Goal: Task Accomplishment & Management: Use online tool/utility

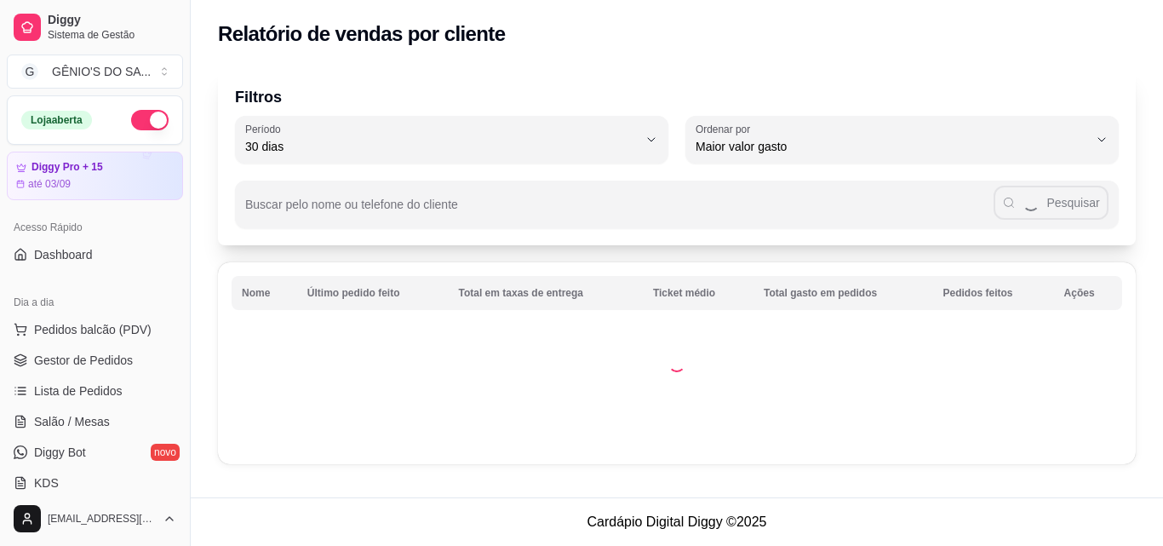
select select "30"
select select "HIGHEST_TOTAL_SPENT_WITH_ORDERS"
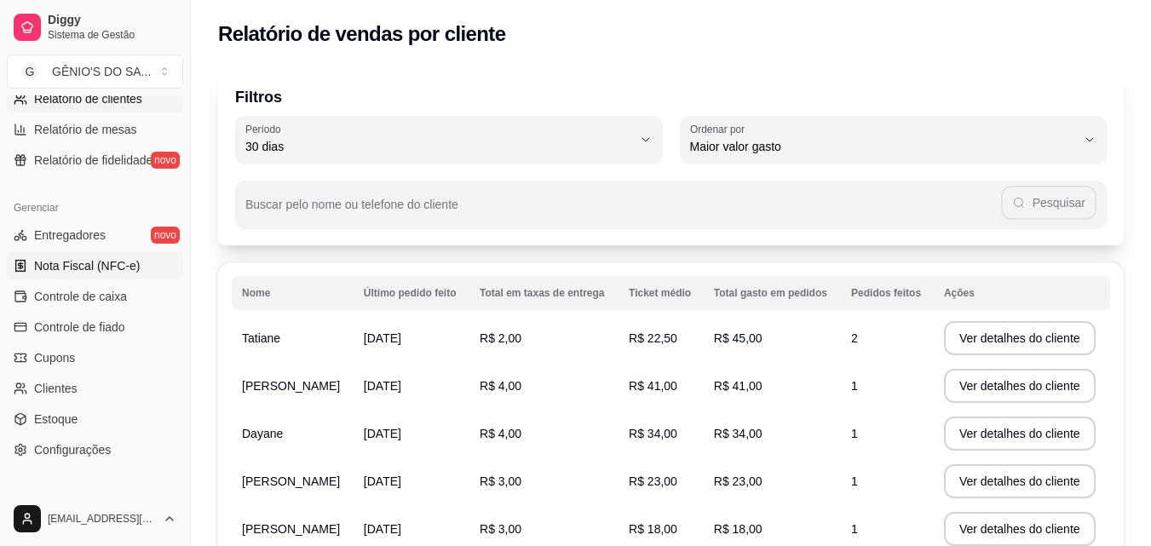
scroll to position [596, 0]
click at [100, 290] on span "Controle de caixa" at bounding box center [80, 295] width 93 height 17
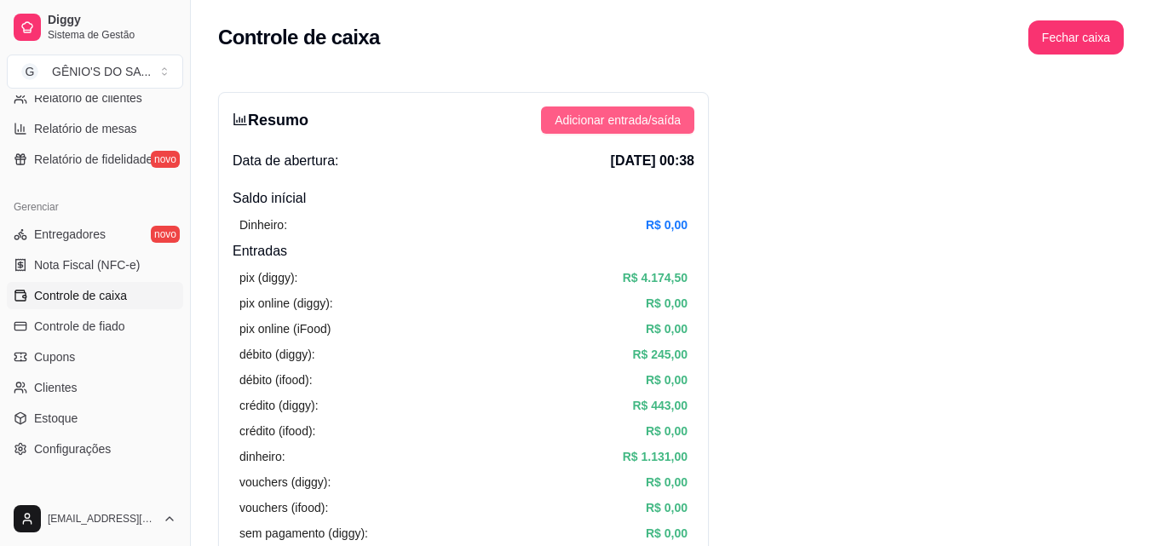
click at [618, 113] on span "Adicionar entrada/saída" at bounding box center [617, 120] width 126 height 19
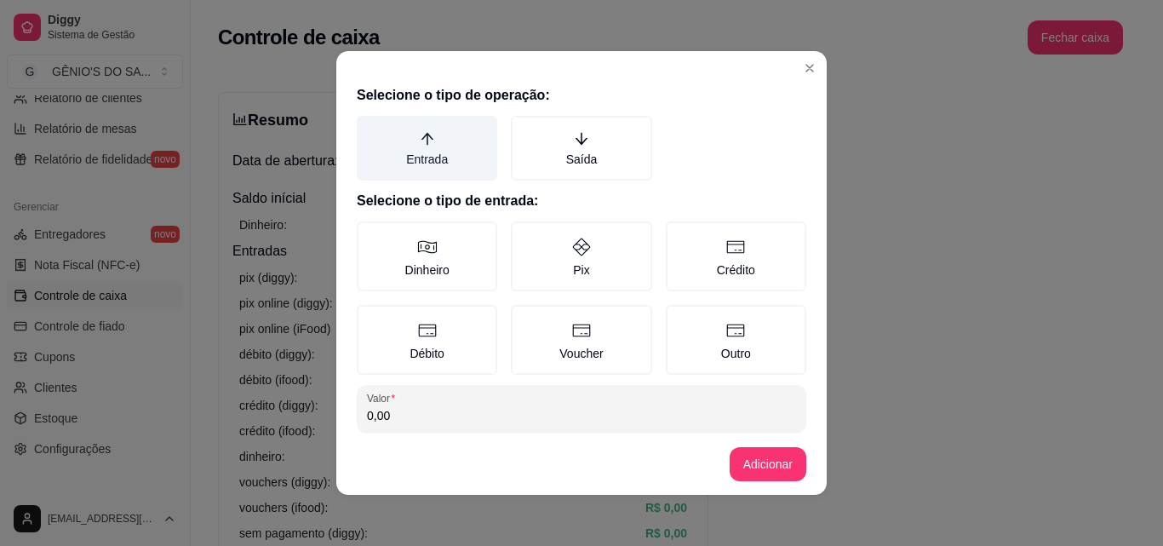
click at [433, 146] on label "Entrada" at bounding box center [427, 148] width 141 height 65
click at [370, 129] on button "Entrada" at bounding box center [363, 122] width 14 height 14
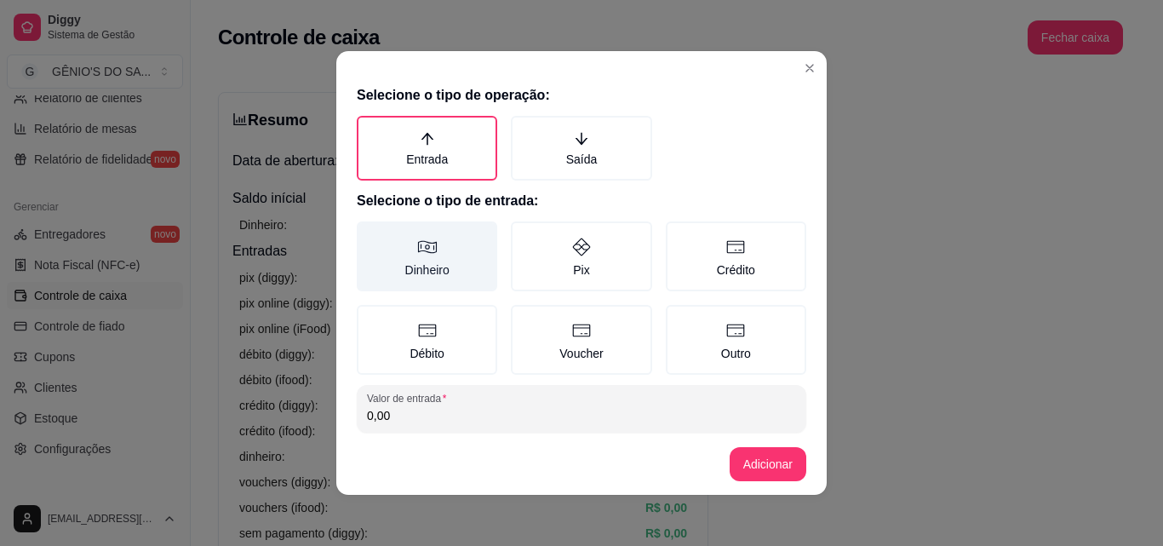
click at [417, 256] on icon at bounding box center [427, 247] width 20 height 20
click at [370, 234] on button "Dinheiro" at bounding box center [363, 228] width 14 height 14
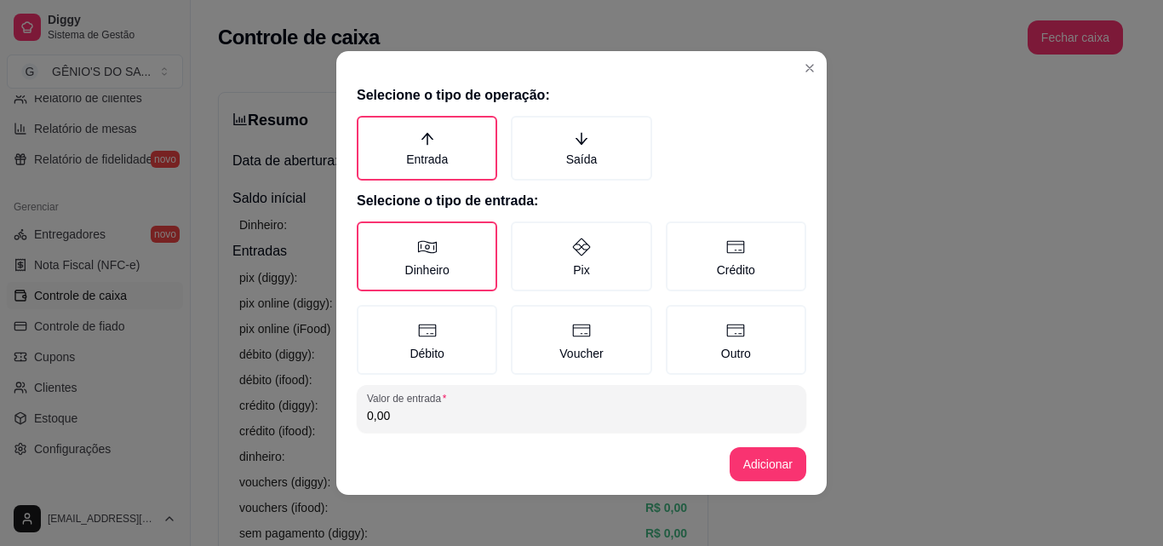
drag, startPoint x: 410, startPoint y: 414, endPoint x: 319, endPoint y: 416, distance: 90.3
click at [322, 418] on div "Selecione o tipo de operação: Entrada Saída Selecione o tipo de entrada: Dinhei…" at bounding box center [581, 273] width 1163 height 546
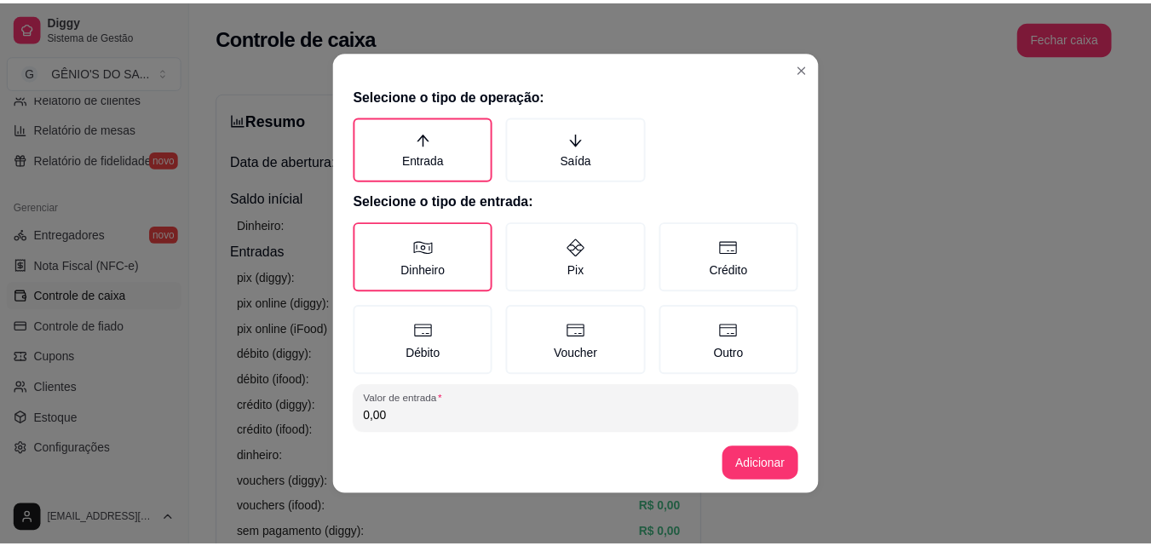
scroll to position [9, 0]
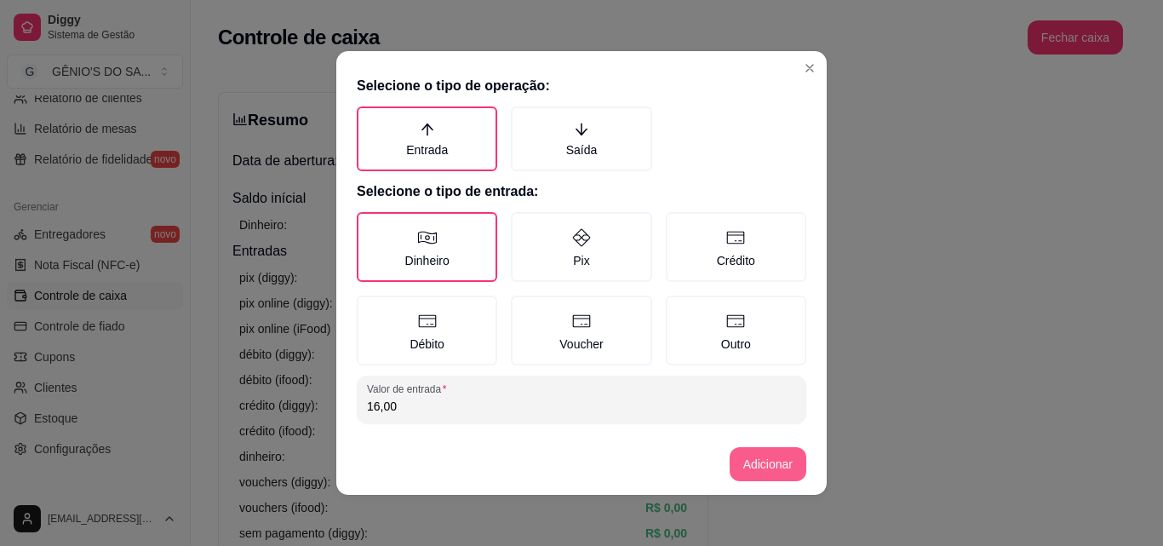
type input "16,00"
click at [776, 462] on button "Adicionar" at bounding box center [768, 464] width 75 height 33
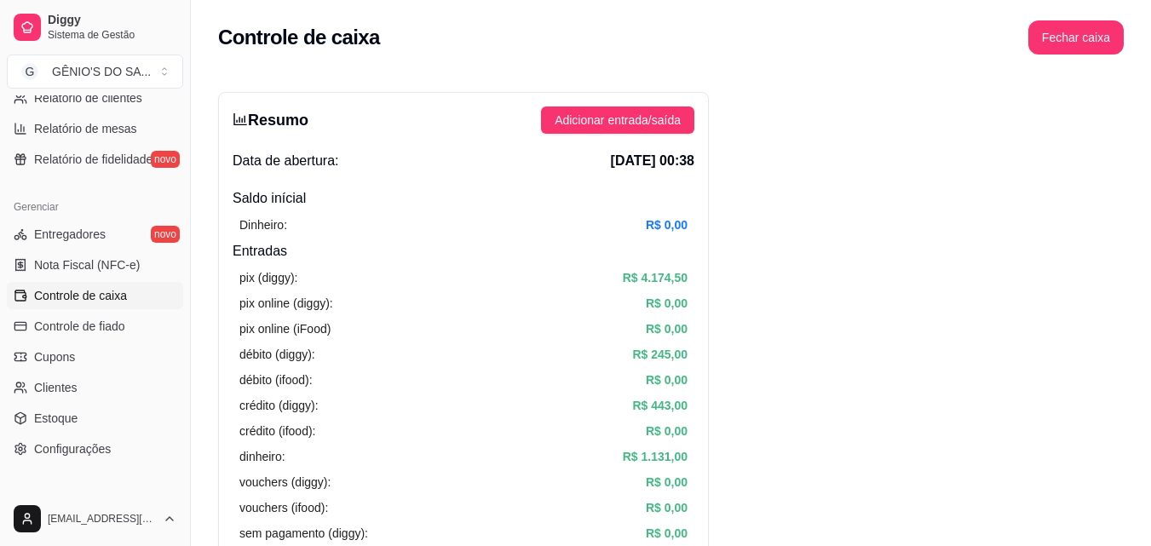
click at [628, 260] on h4 "Entradas" at bounding box center [464, 251] width 462 height 20
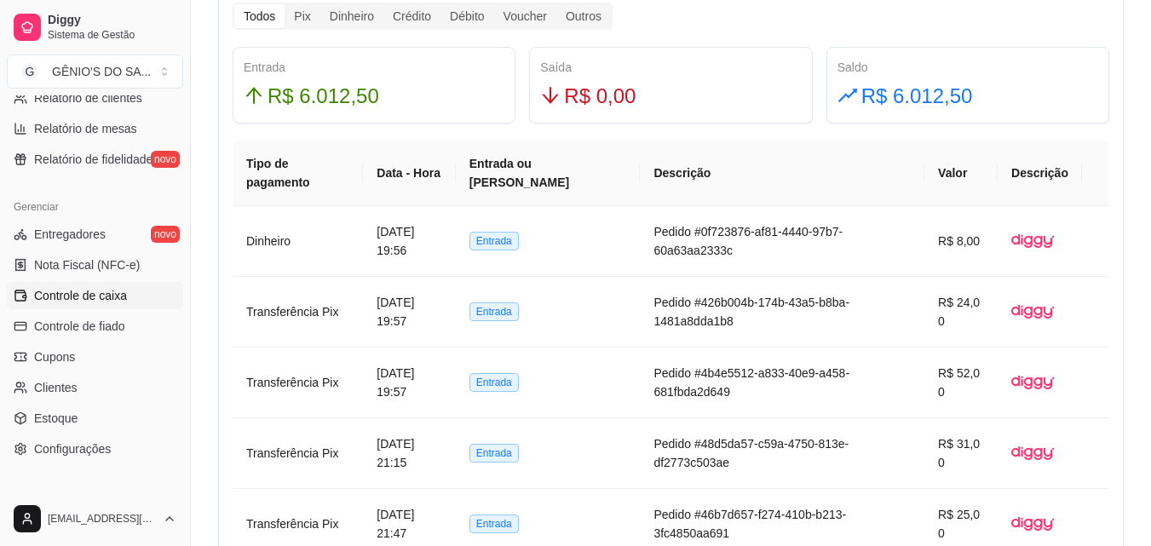
scroll to position [1022, 0]
click at [519, 238] on span "Entrada" at bounding box center [493, 240] width 49 height 19
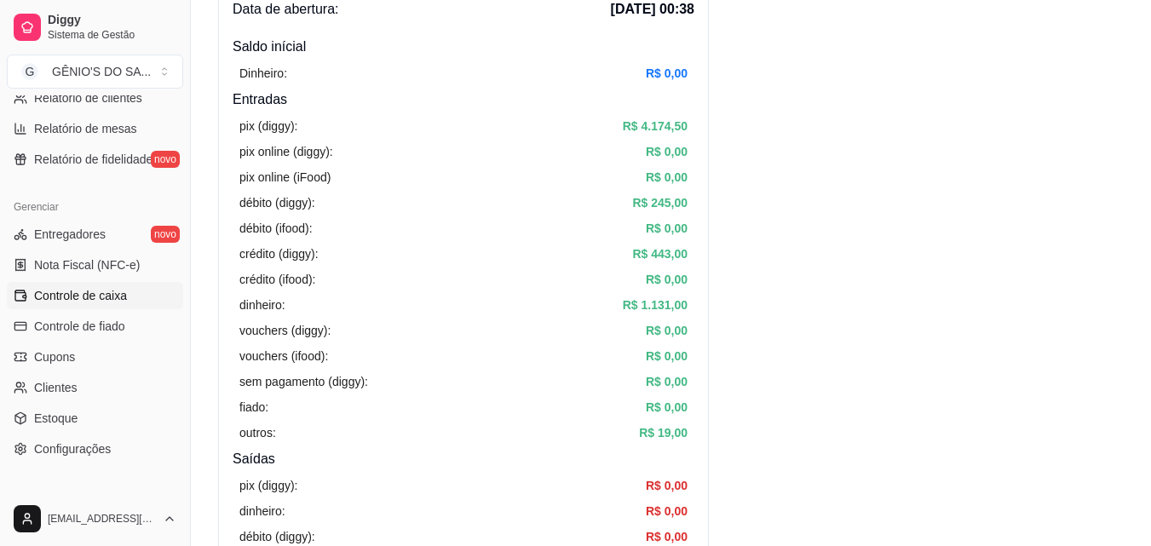
scroll to position [0, 0]
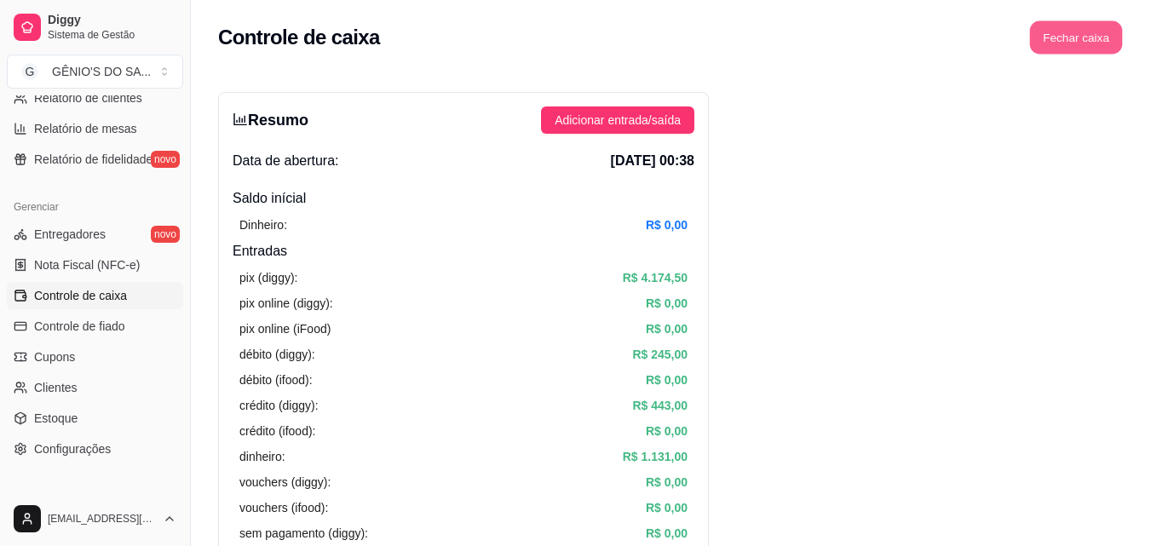
click at [1082, 33] on button "Fechar caixa" at bounding box center [1076, 37] width 93 height 33
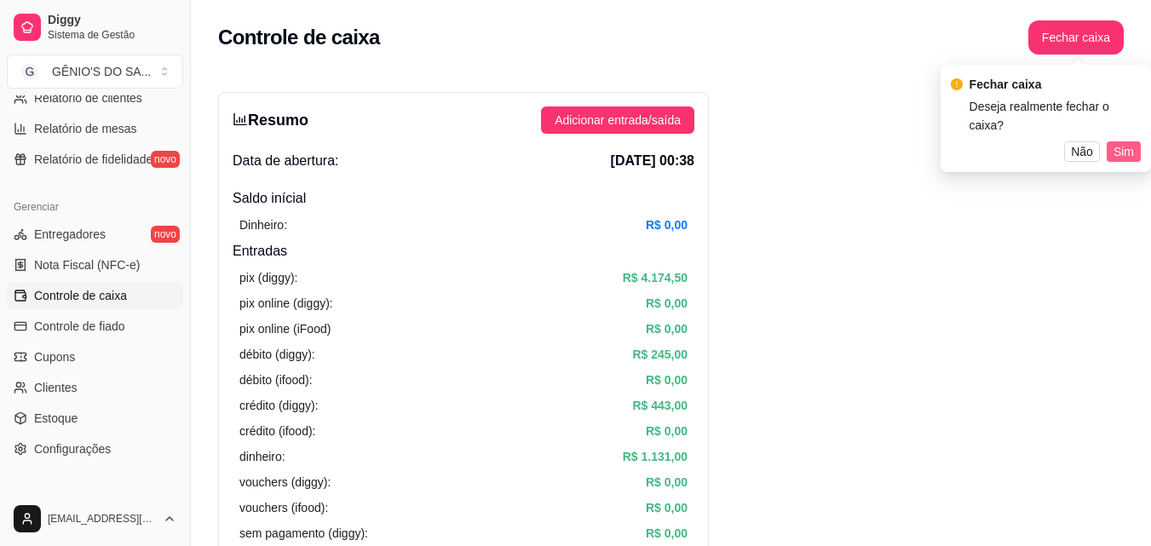
click at [1126, 141] on button "Sim" at bounding box center [1123, 151] width 34 height 20
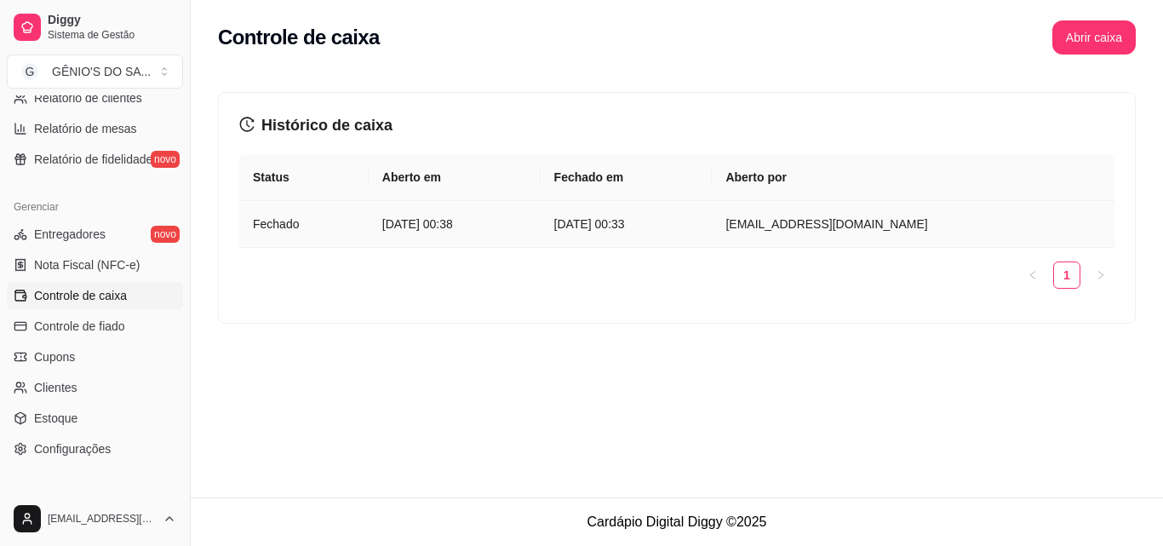
click at [864, 241] on td "[EMAIL_ADDRESS][DOMAIN_NAME]" at bounding box center [913, 224] width 403 height 47
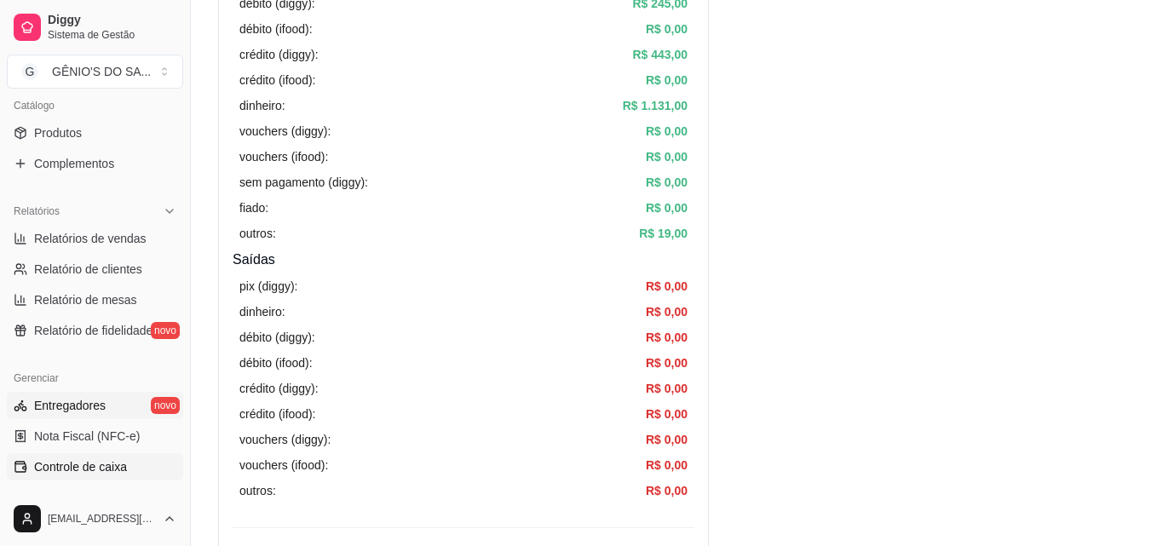
scroll to position [426, 0]
click at [122, 236] on span "Relatórios de vendas" at bounding box center [90, 237] width 112 height 17
select select "ALL"
select select "0"
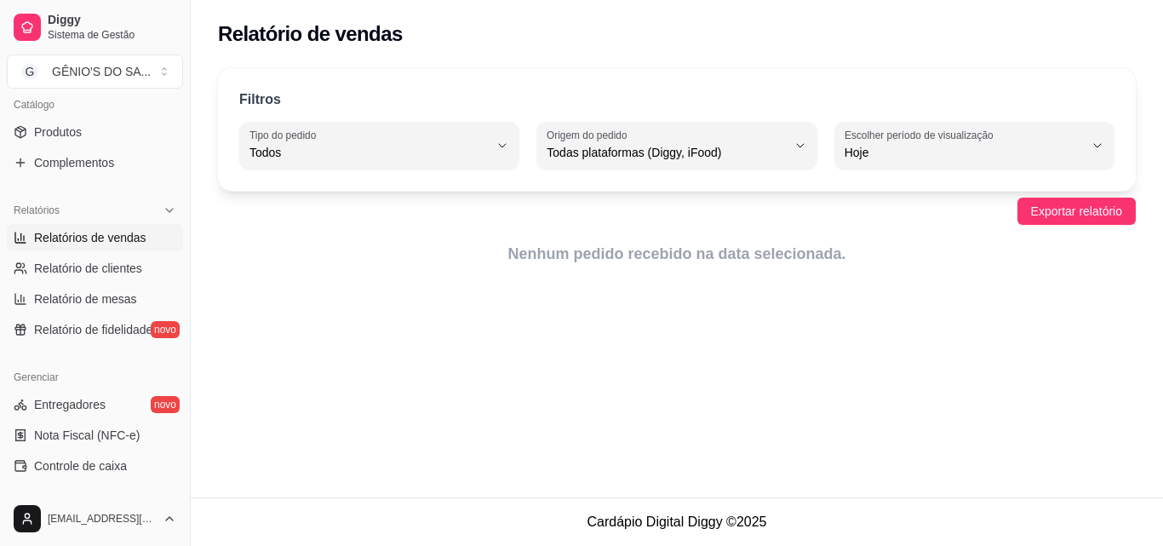
click at [332, 153] on span "Todos" at bounding box center [369, 152] width 239 height 17
click at [330, 197] on span "Todos" at bounding box center [371, 193] width 227 height 16
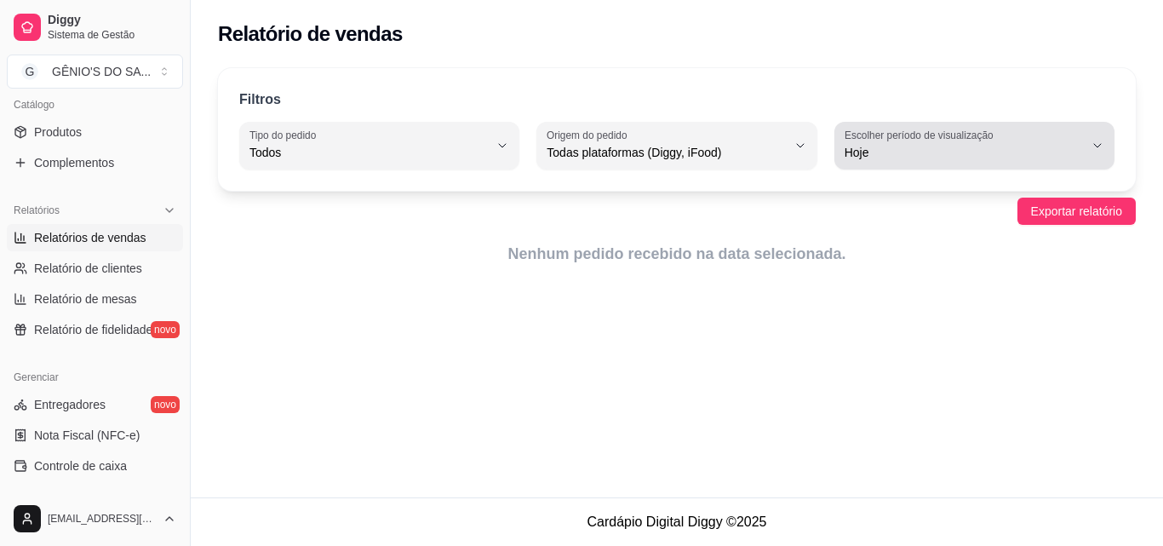
click at [867, 149] on span "Hoje" at bounding box center [964, 152] width 239 height 17
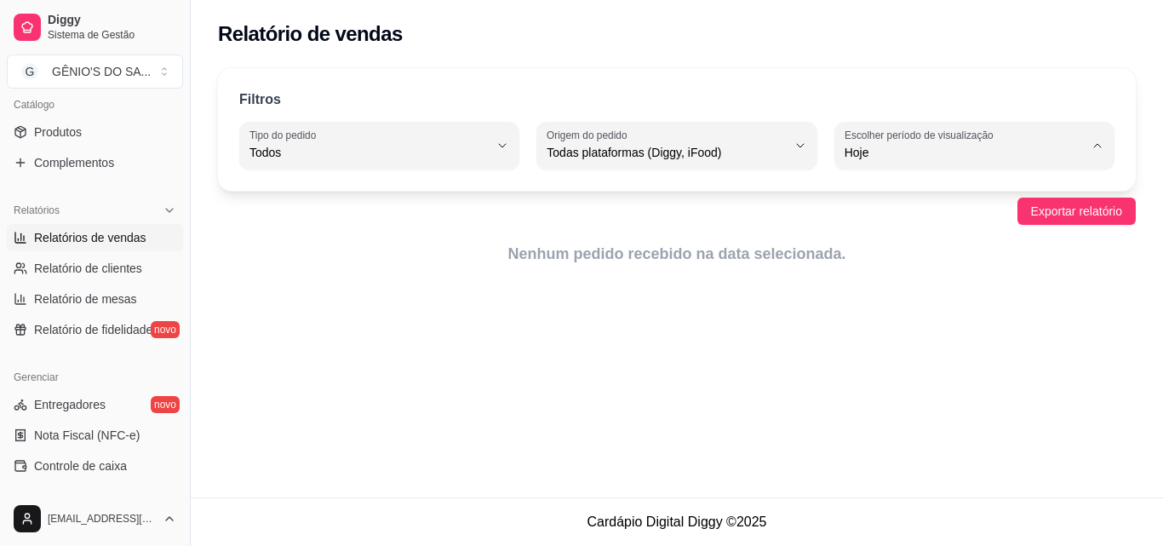
click at [878, 368] on span "Customizado" at bounding box center [966, 360] width 227 height 16
type input "-1"
select select "-1"
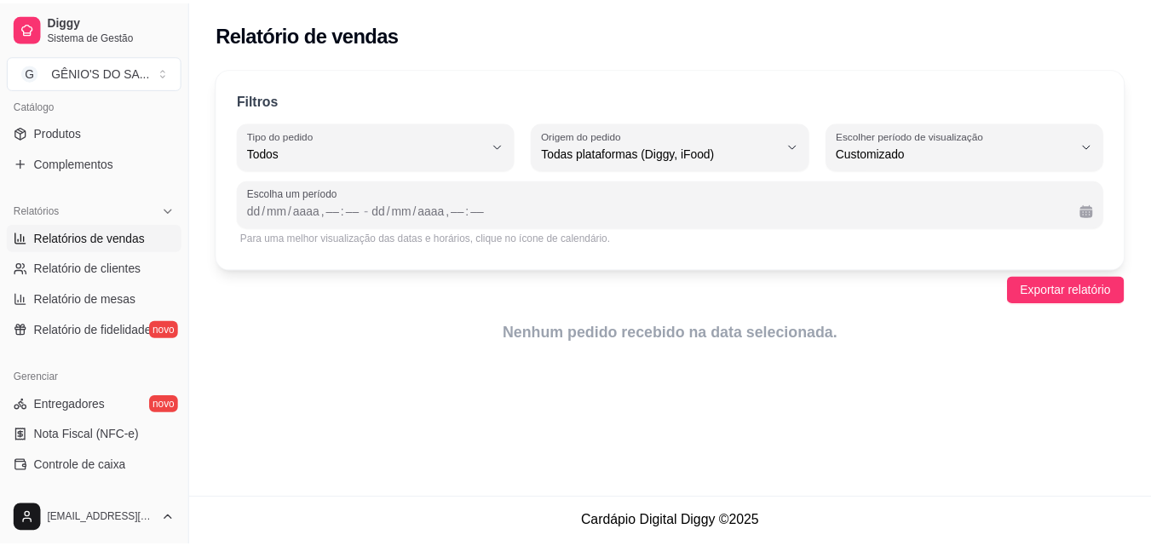
scroll to position [16, 0]
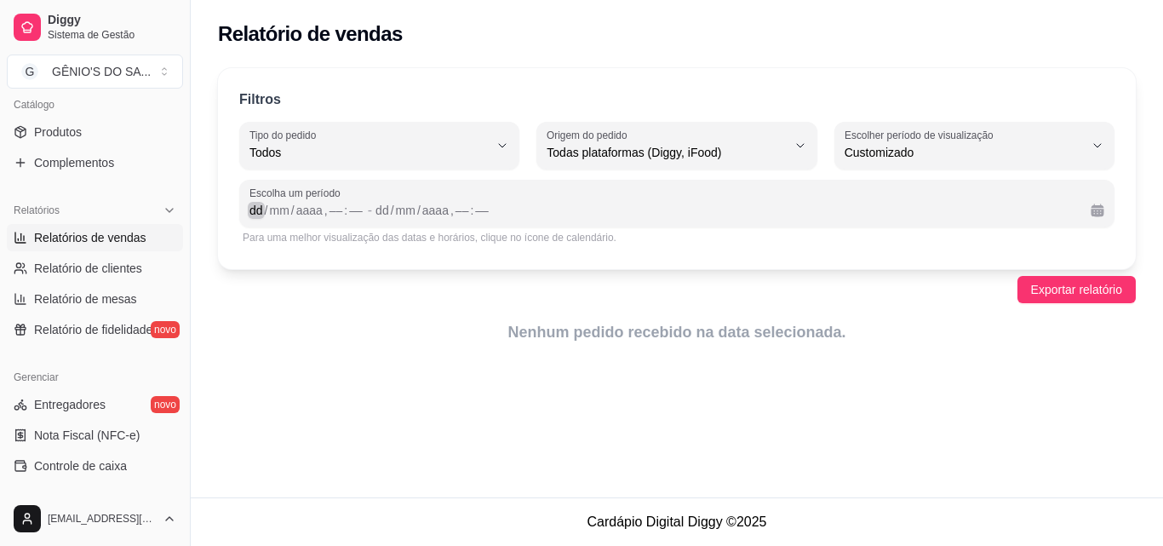
click at [253, 216] on div "dd" at bounding box center [256, 210] width 17 height 17
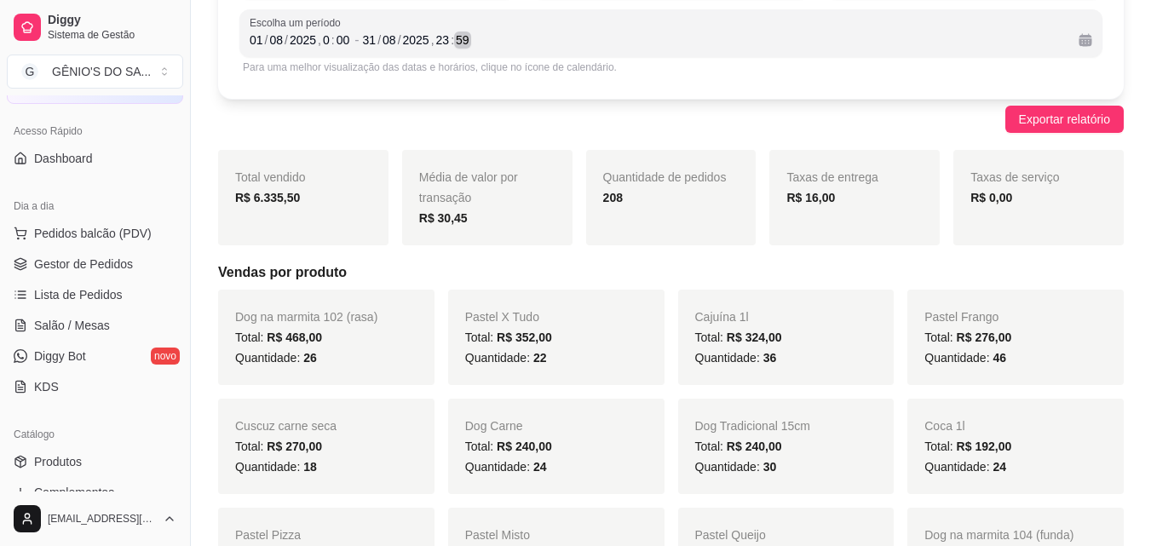
scroll to position [0, 0]
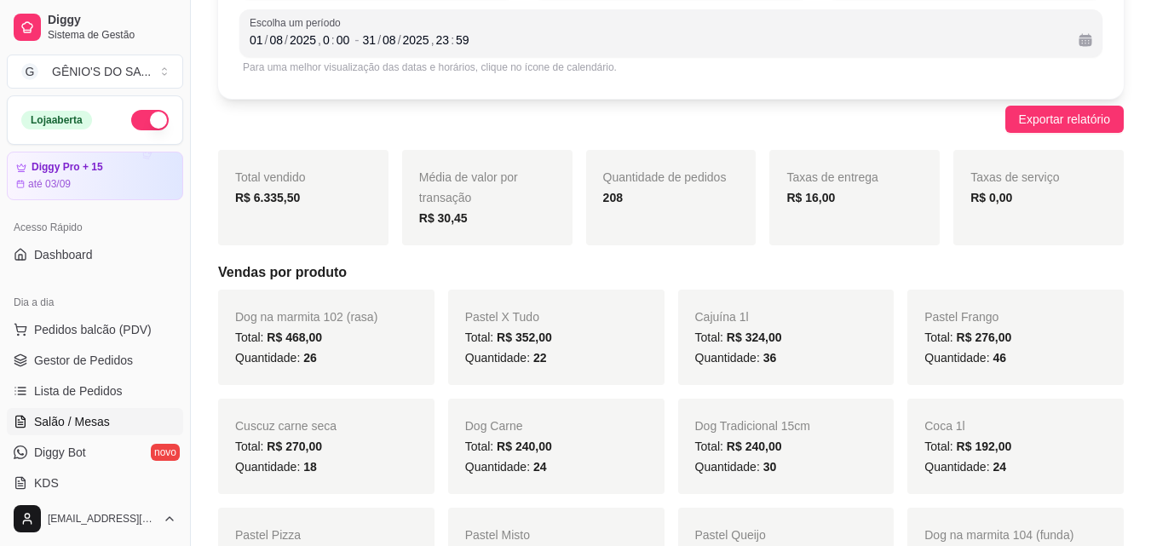
click at [60, 416] on span "Salão / Mesas" at bounding box center [72, 421] width 76 height 17
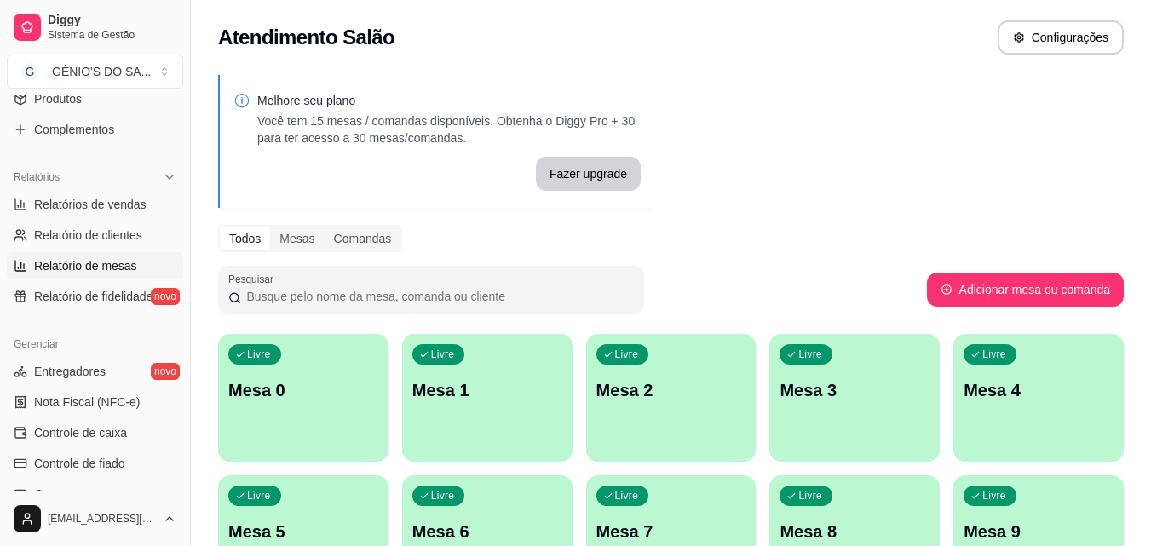
scroll to position [511, 0]
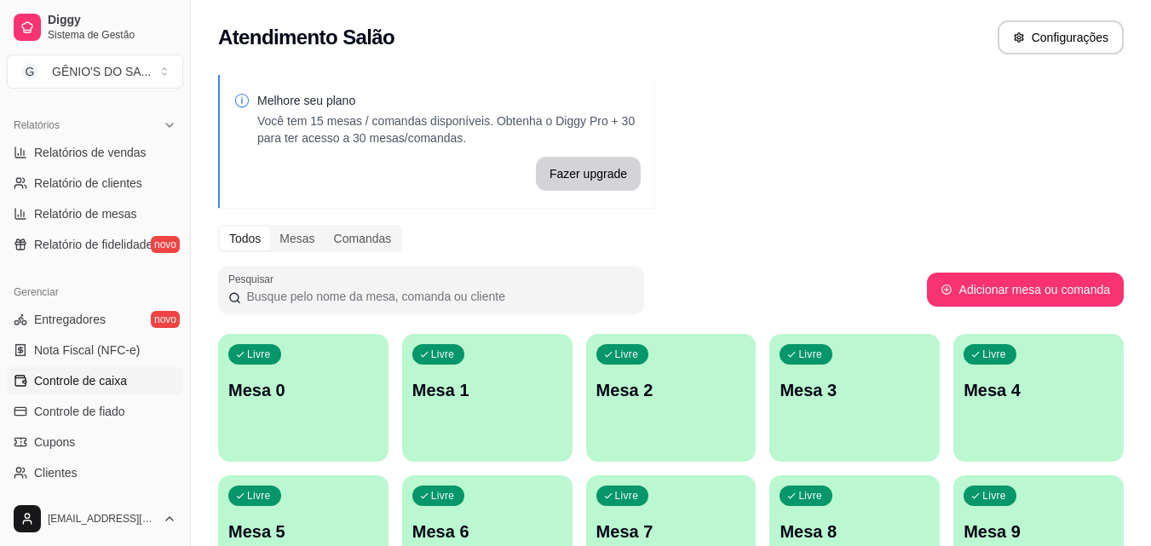
click at [78, 389] on link "Controle de caixa" at bounding box center [95, 380] width 176 height 27
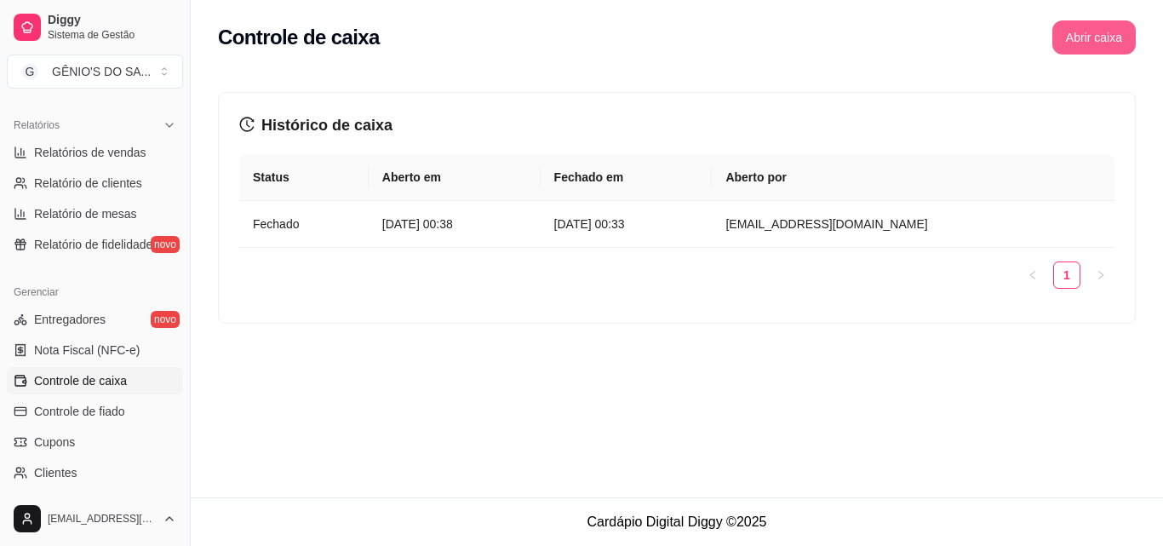
click at [1105, 42] on button "Abrir caixa" at bounding box center [1094, 37] width 83 height 34
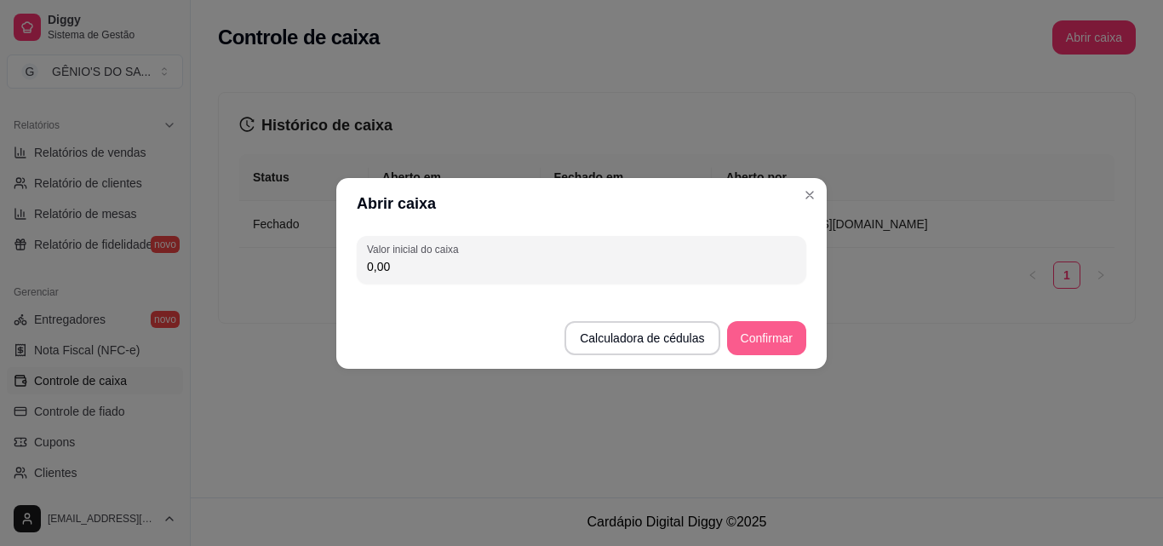
click at [761, 343] on button "Confirmar" at bounding box center [766, 338] width 79 height 34
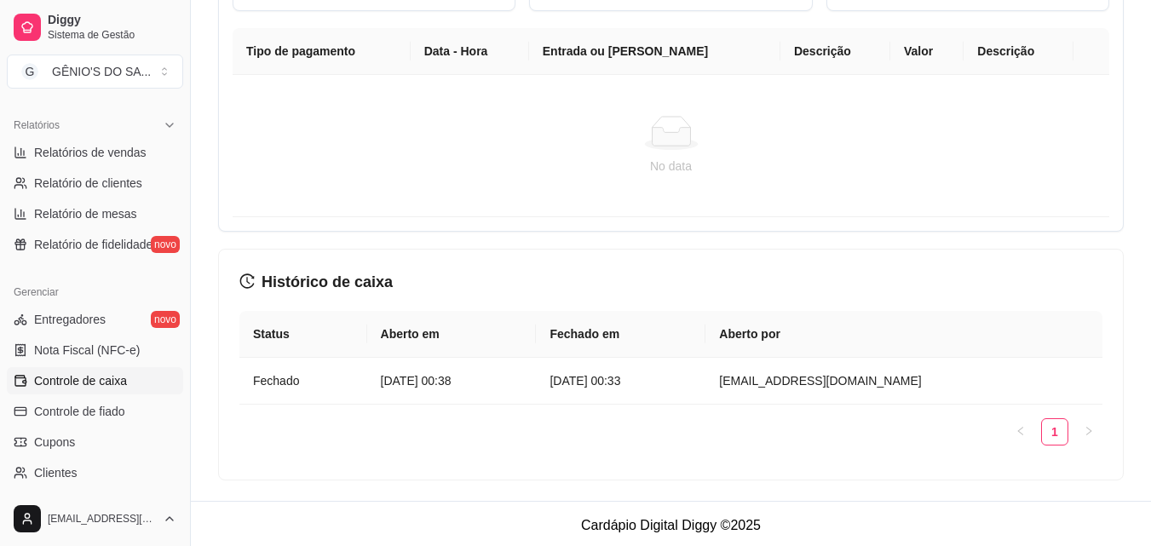
scroll to position [1137, 0]
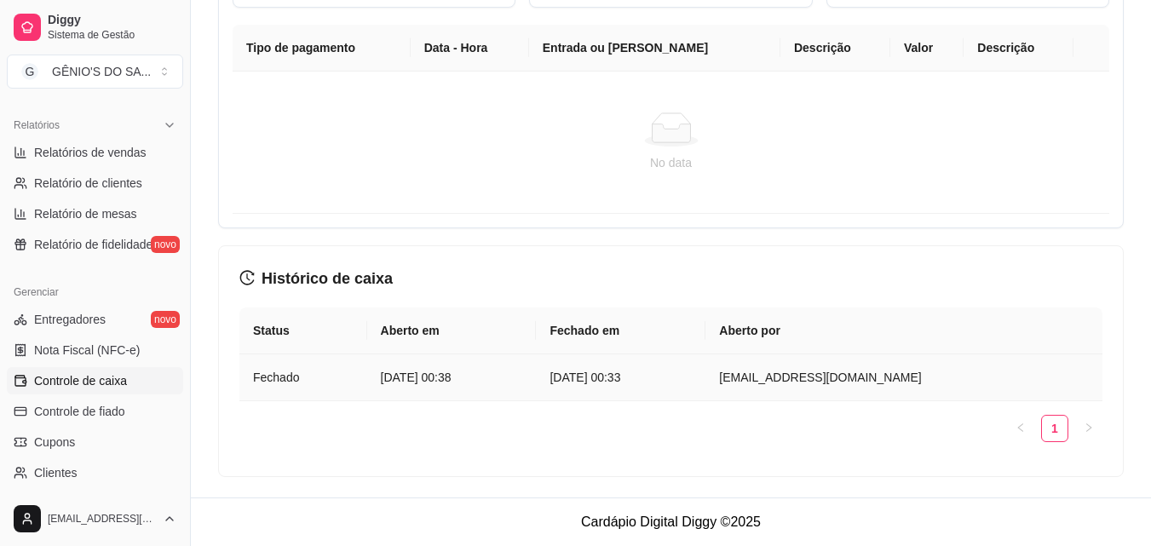
click at [504, 376] on article "[DATE] 00:38" at bounding box center [452, 377] width 142 height 19
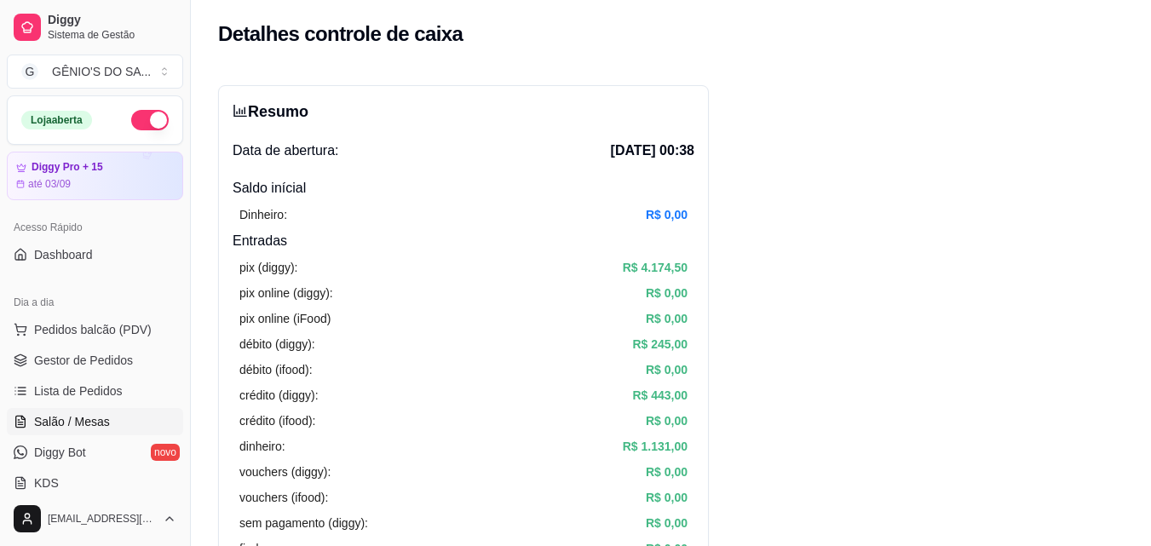
click at [78, 428] on span "Salão / Mesas" at bounding box center [72, 421] width 76 height 17
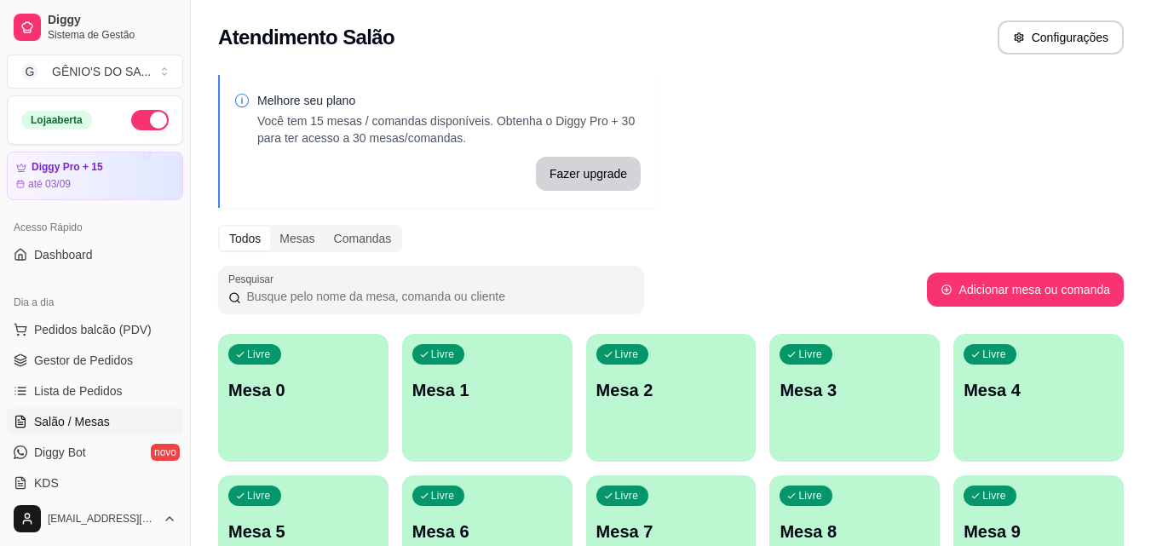
click at [314, 387] on p "Mesa 0" at bounding box center [303, 390] width 150 height 24
click at [344, 409] on div "Livre Mesa 0" at bounding box center [303, 387] width 170 height 107
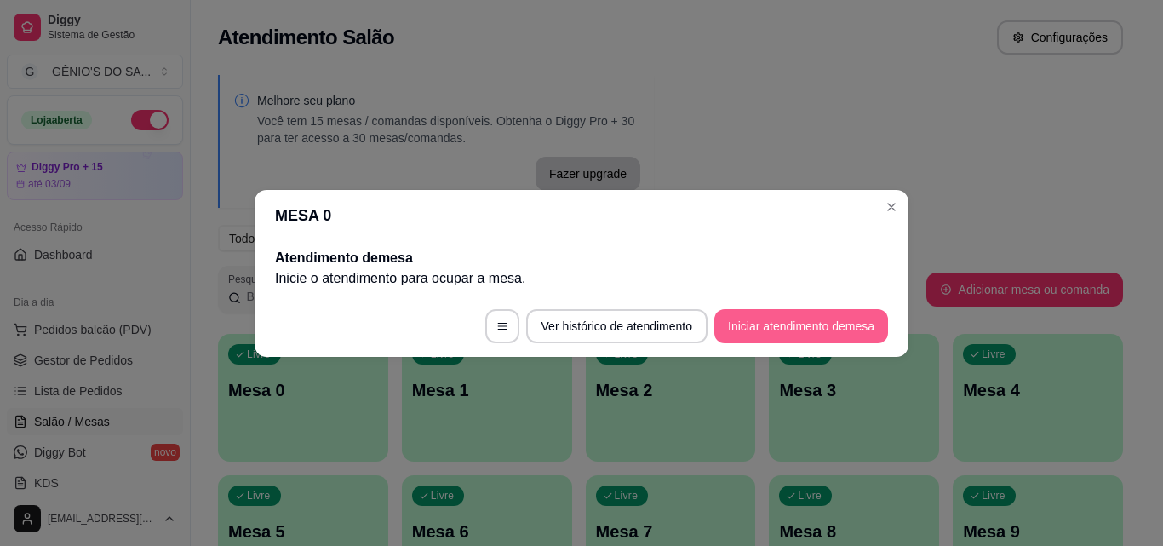
click at [787, 323] on button "Iniciar atendimento de mesa" at bounding box center [802, 326] width 174 height 34
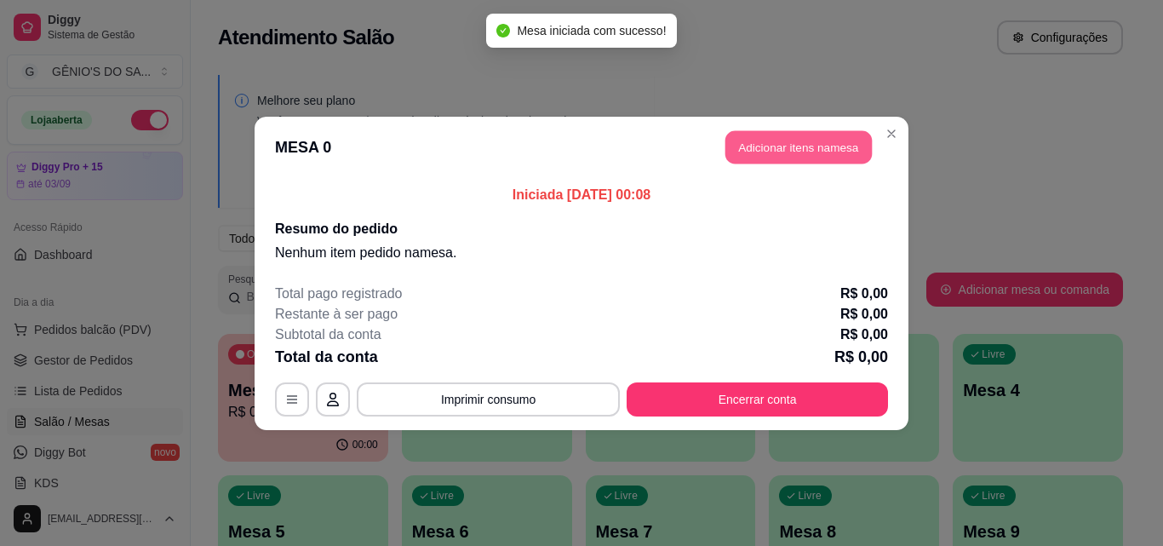
click at [782, 140] on button "Adicionar itens na mesa" at bounding box center [799, 146] width 146 height 33
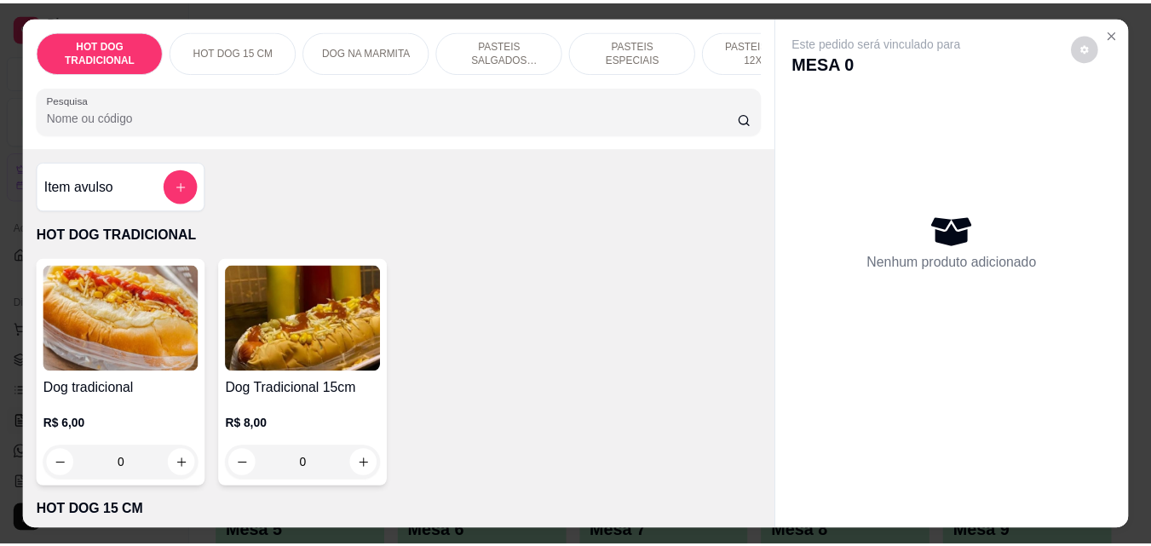
scroll to position [170, 0]
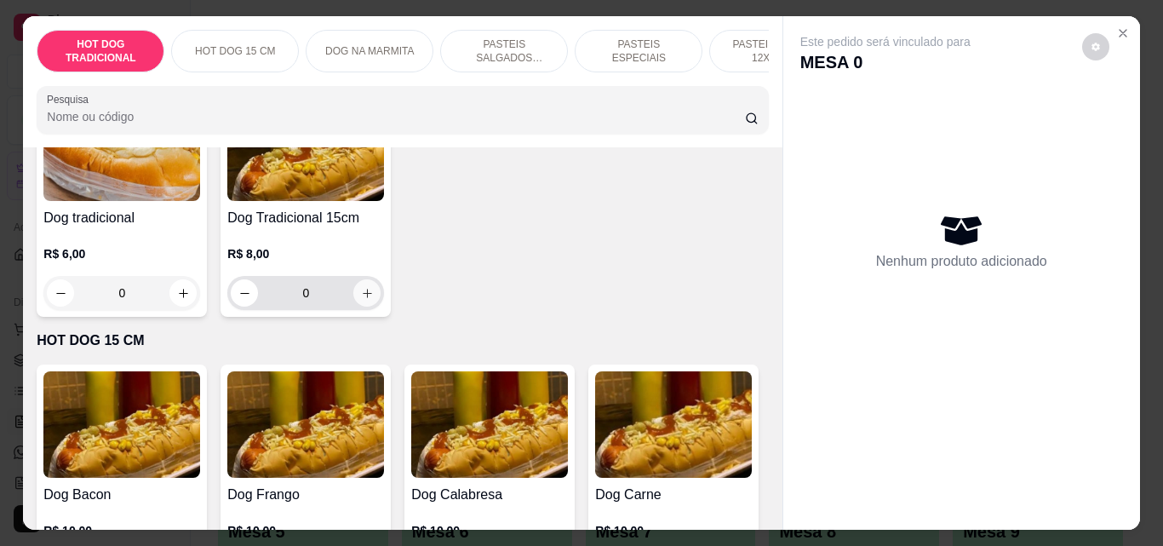
click at [365, 300] on icon "increase-product-quantity" at bounding box center [367, 293] width 13 height 13
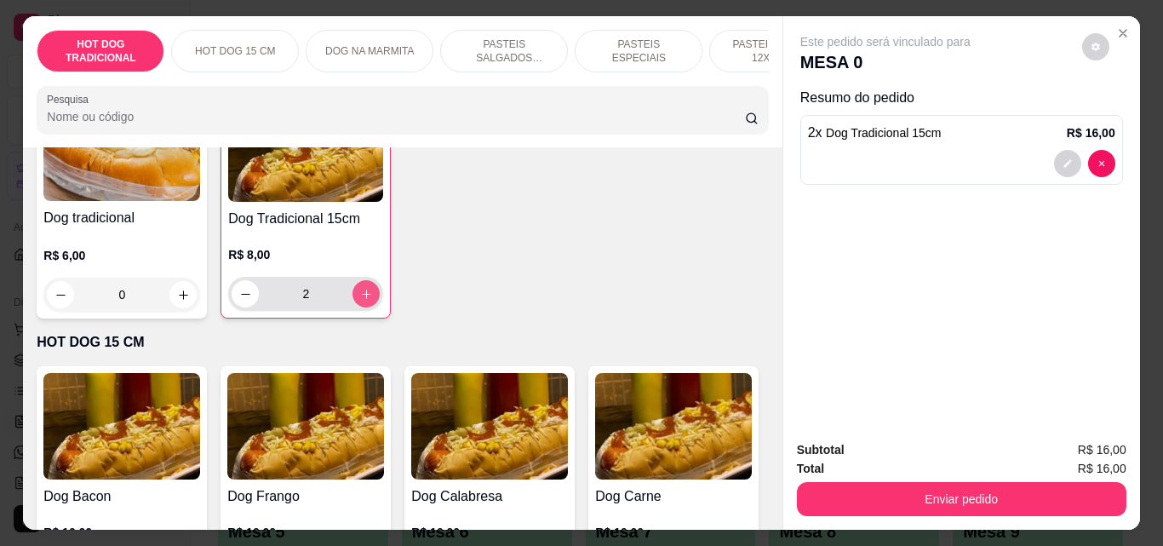
type input "2"
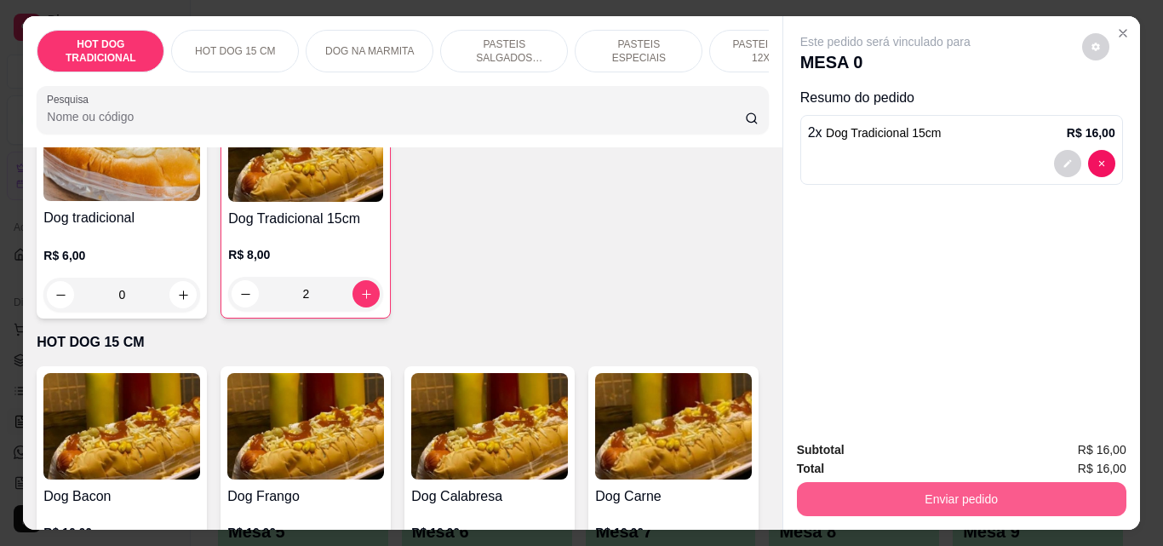
click at [956, 485] on button "Enviar pedido" at bounding box center [962, 499] width 330 height 34
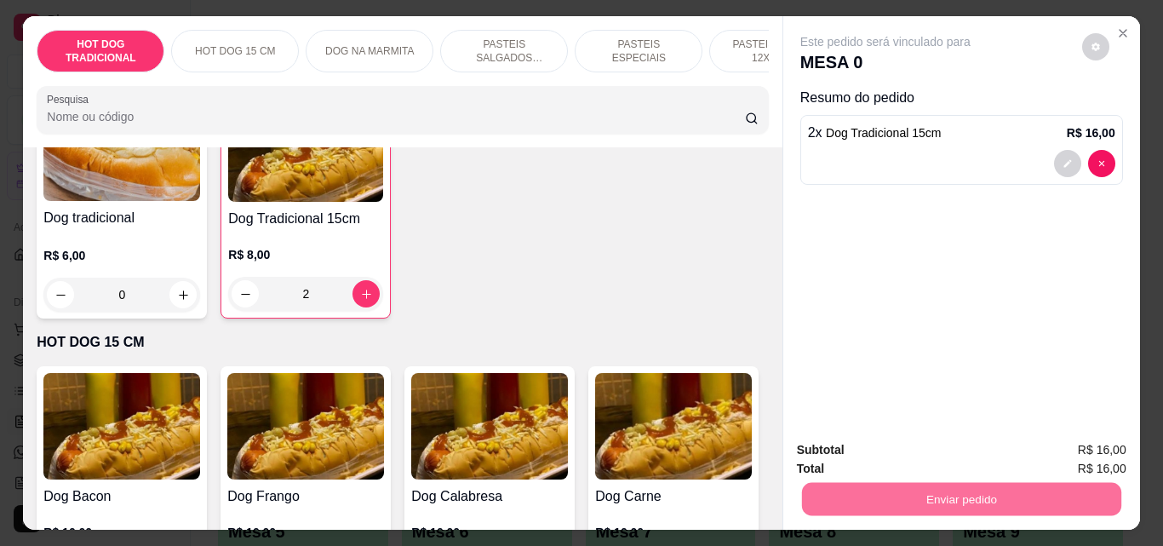
click at [1022, 447] on button "Sim, quero registrar" at bounding box center [1067, 450] width 123 height 32
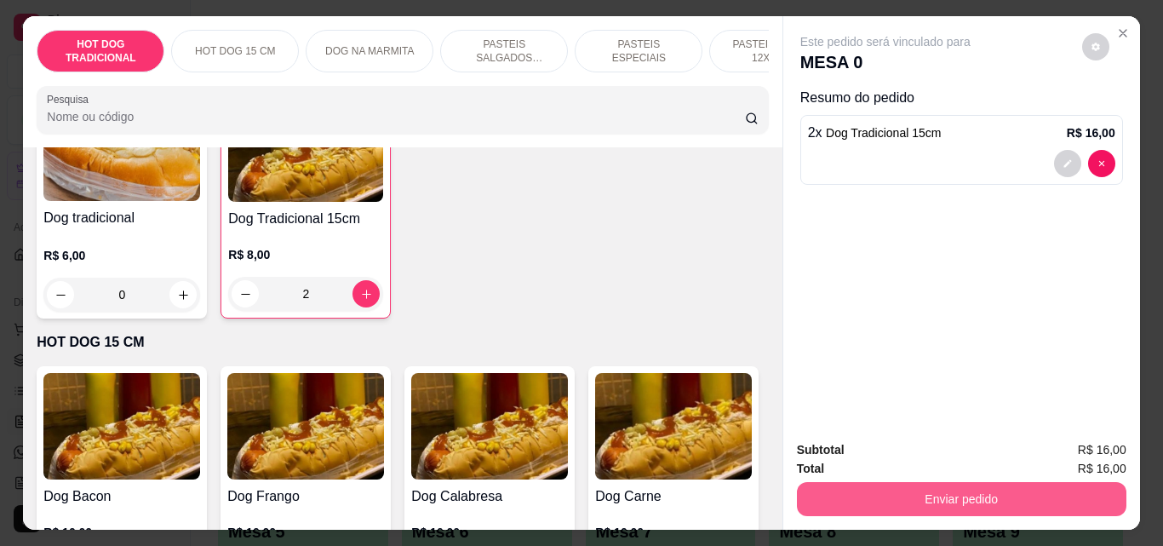
click at [887, 491] on button "Enviar pedido" at bounding box center [962, 499] width 330 height 34
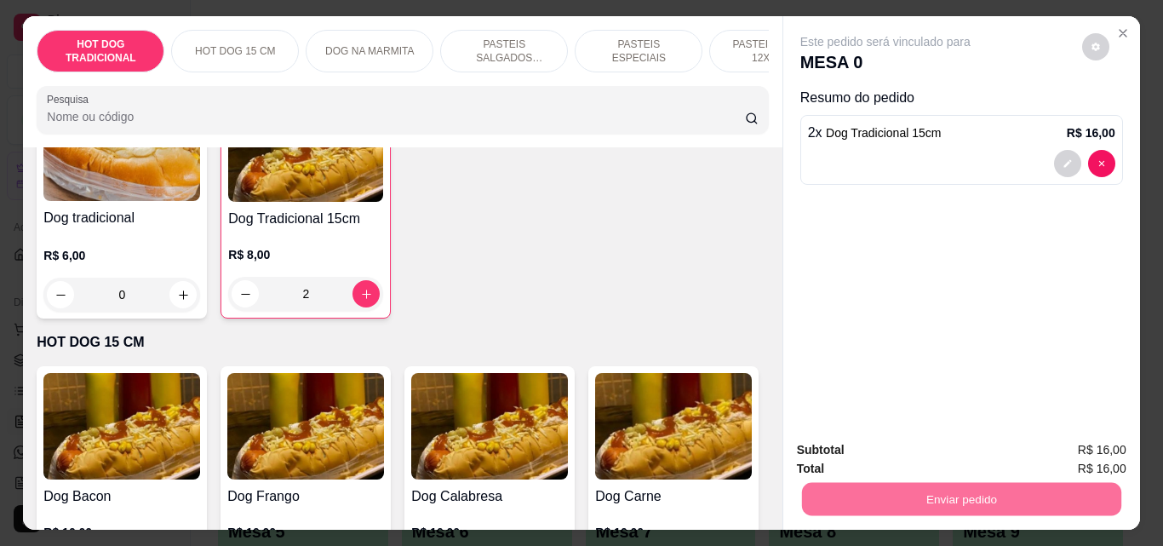
click at [873, 455] on button "Não registrar e enviar pedido" at bounding box center [905, 450] width 172 height 32
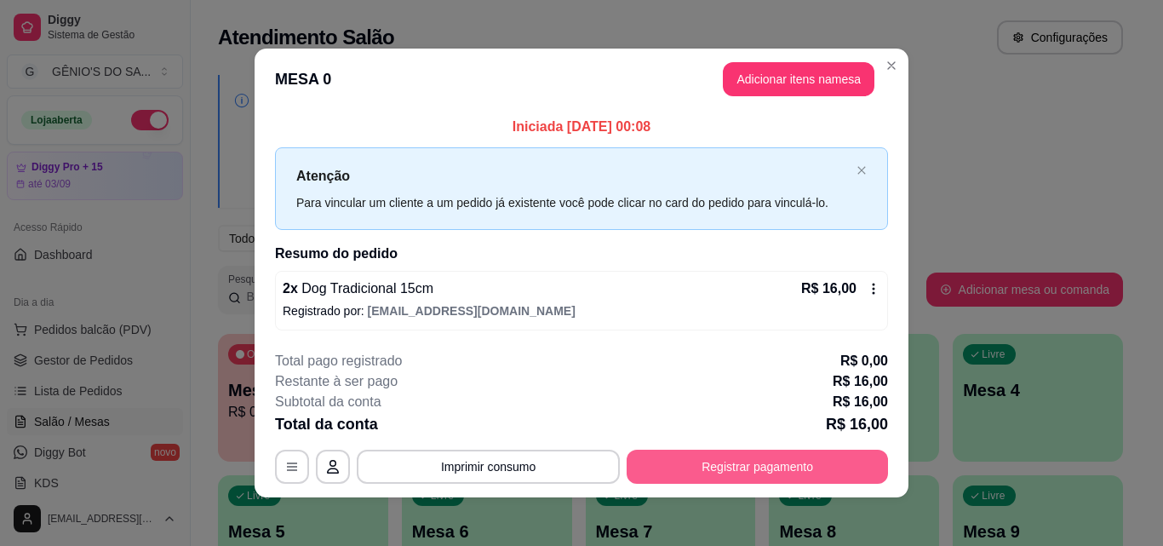
click at [667, 460] on button "Registrar pagamento" at bounding box center [757, 467] width 261 height 34
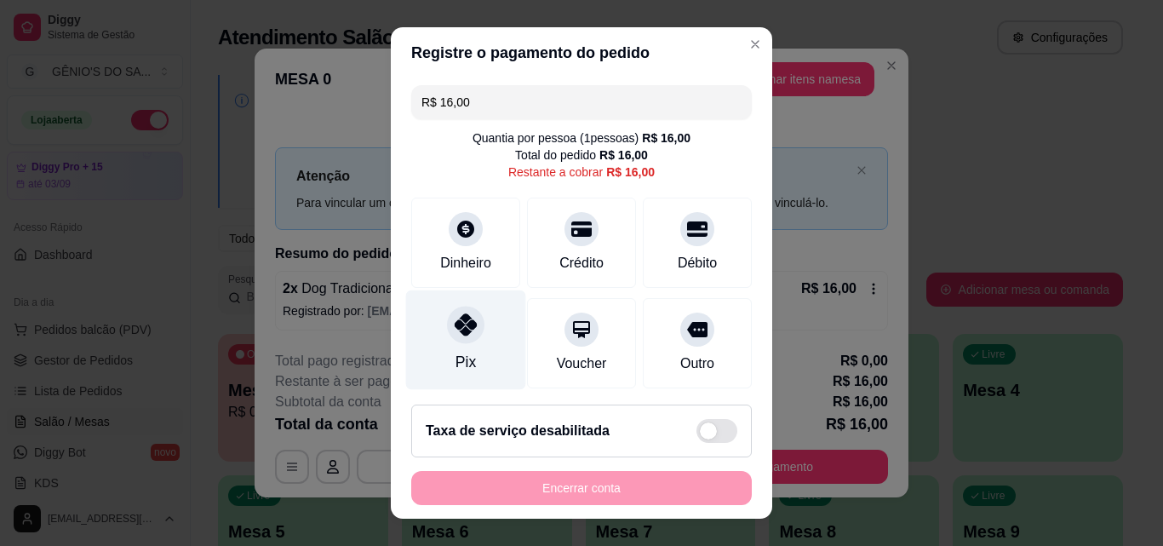
click at [468, 329] on div at bounding box center [465, 324] width 37 height 37
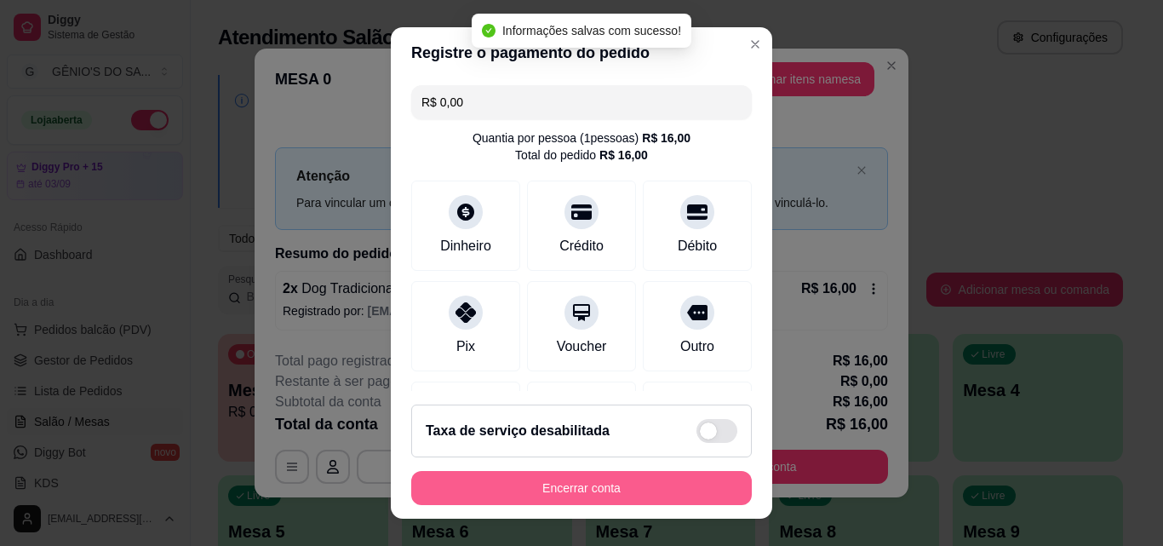
type input "R$ 0,00"
click at [569, 494] on button "Encerrar conta" at bounding box center [581, 488] width 341 height 34
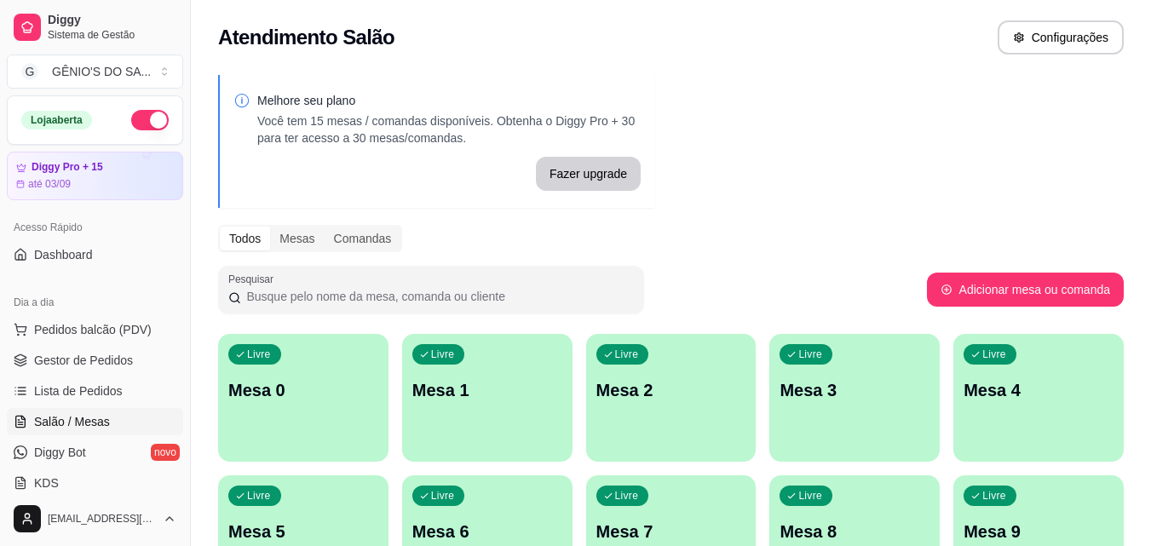
click at [106, 427] on span "Salão / Mesas" at bounding box center [72, 421] width 76 height 17
click at [112, 386] on span "Lista de Pedidos" at bounding box center [78, 390] width 89 height 17
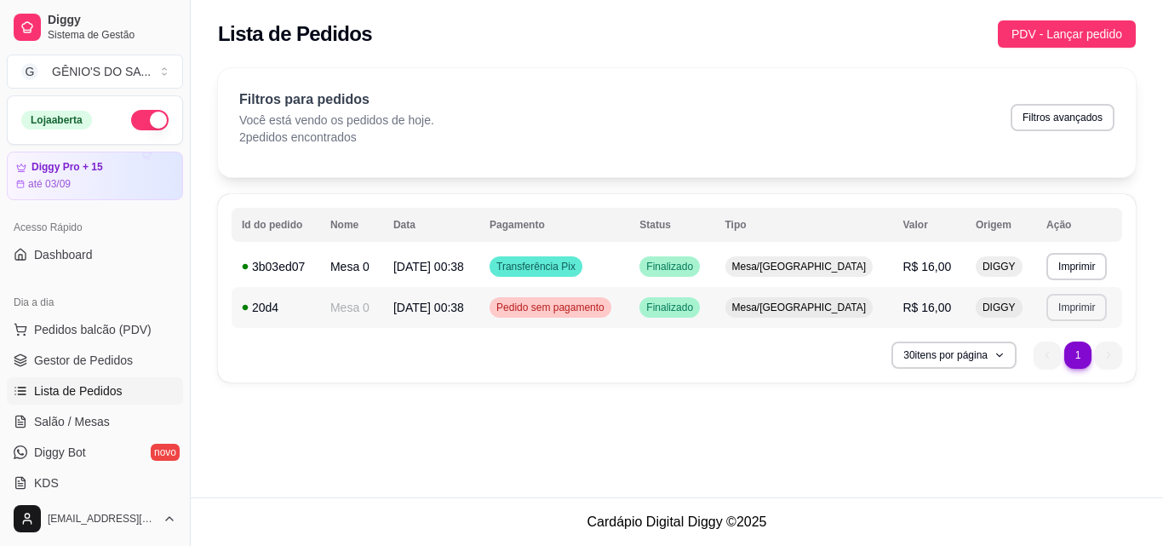
click at [1069, 295] on button "Imprimir" at bounding box center [1077, 307] width 60 height 27
click at [1039, 363] on button "Impressora" at bounding box center [1041, 366] width 119 height 26
click at [1066, 266] on button "Imprimir" at bounding box center [1077, 266] width 59 height 26
click at [1031, 333] on button "Impressora" at bounding box center [1041, 326] width 123 height 27
click at [1063, 266] on button "Imprimir" at bounding box center [1077, 266] width 60 height 27
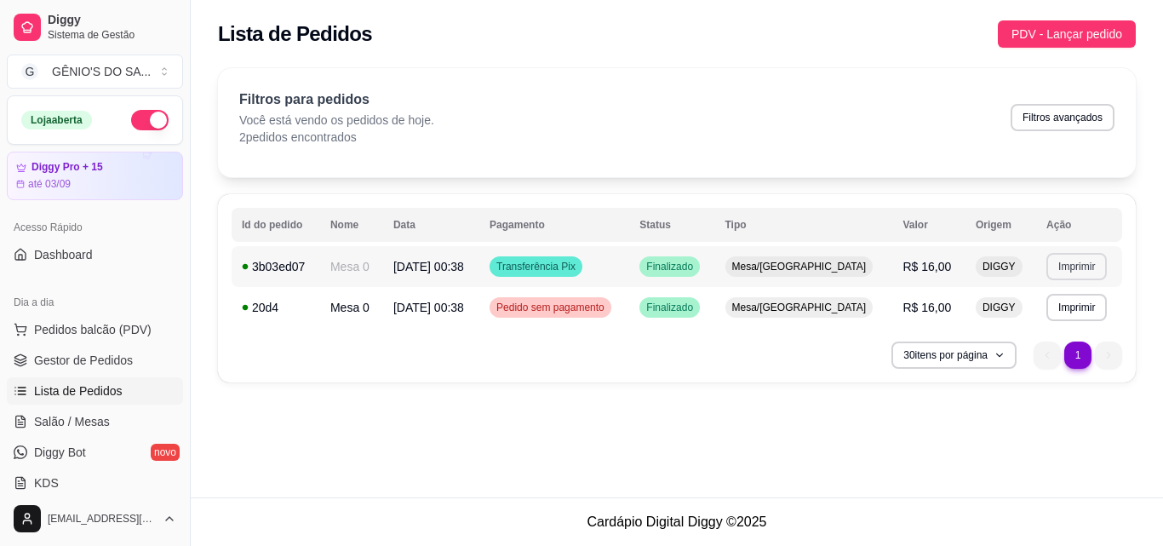
click at [1063, 266] on button "Imprimir" at bounding box center [1077, 266] width 60 height 27
click at [1063, 266] on button "Imprimir" at bounding box center [1077, 266] width 59 height 26
click at [1019, 330] on button "Impressora" at bounding box center [1041, 326] width 123 height 27
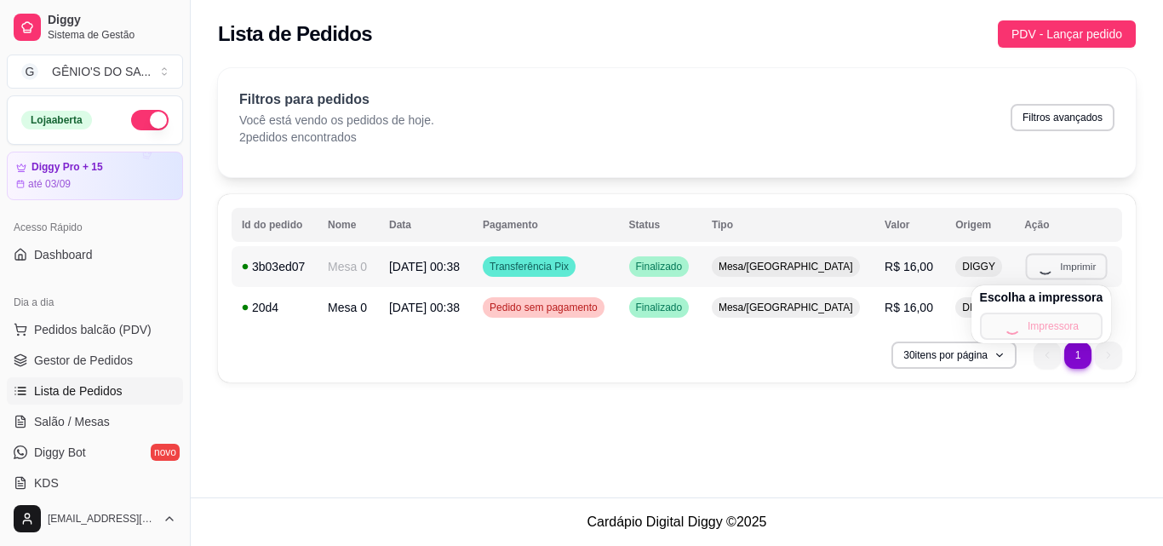
click at [1019, 330] on div "Escolha a impressora Impressora" at bounding box center [1042, 314] width 141 height 58
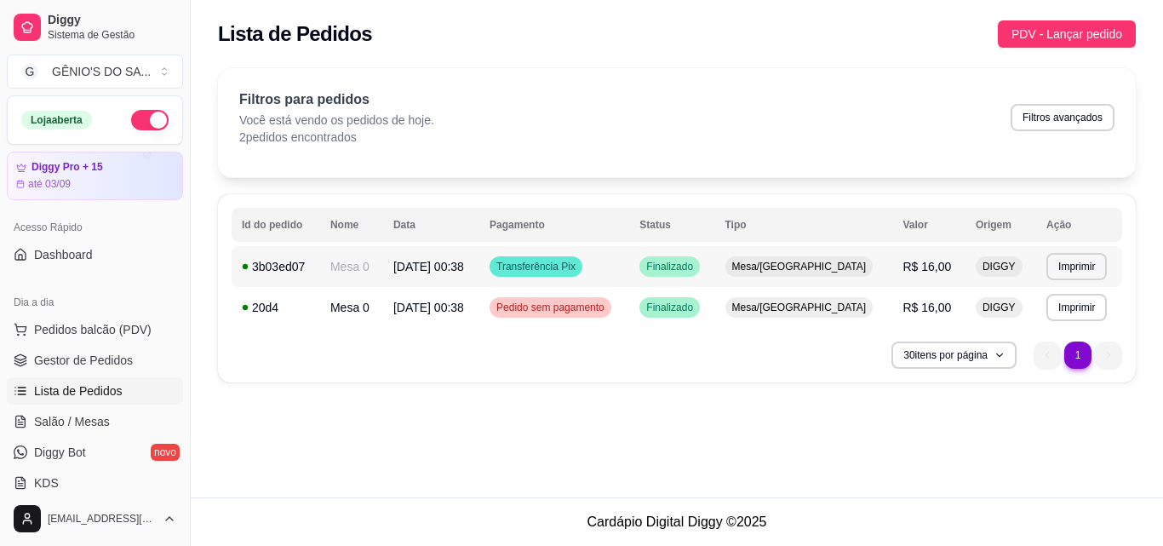
click at [452, 271] on span "[DATE] 00:38" at bounding box center [428, 267] width 71 height 14
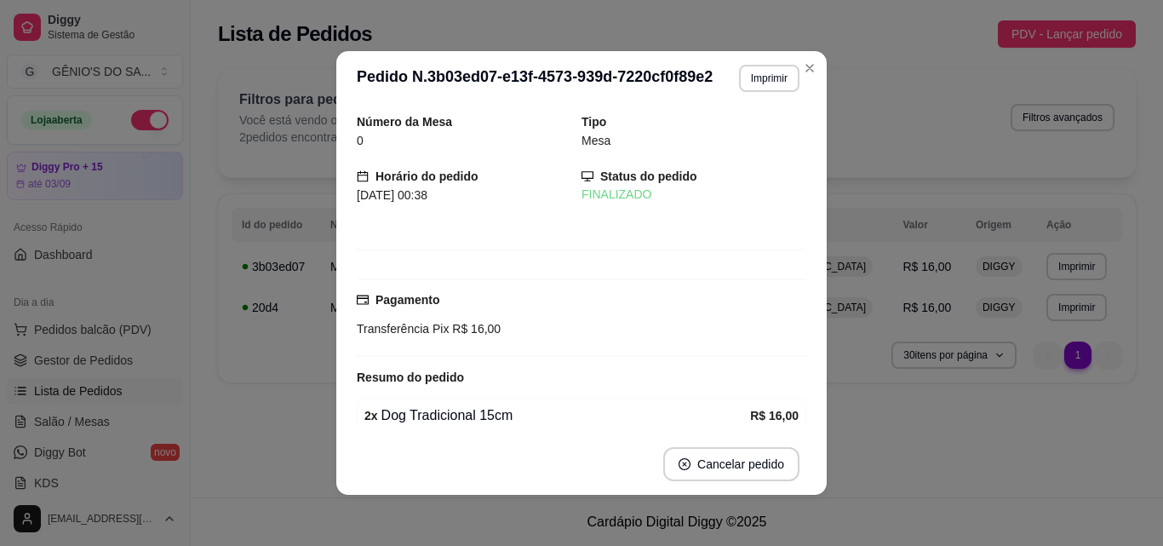
drag, startPoint x: 452, startPoint y: 271, endPoint x: 535, endPoint y: 228, distance: 92.9
click at [535, 228] on div "Número da Mesa 0 Tipo Mesa Horário do pedido [DATE] 00:38 Status do pedido FINA…" at bounding box center [582, 269] width 450 height 314
click at [705, 460] on button "Cancelar pedido" at bounding box center [731, 464] width 132 height 33
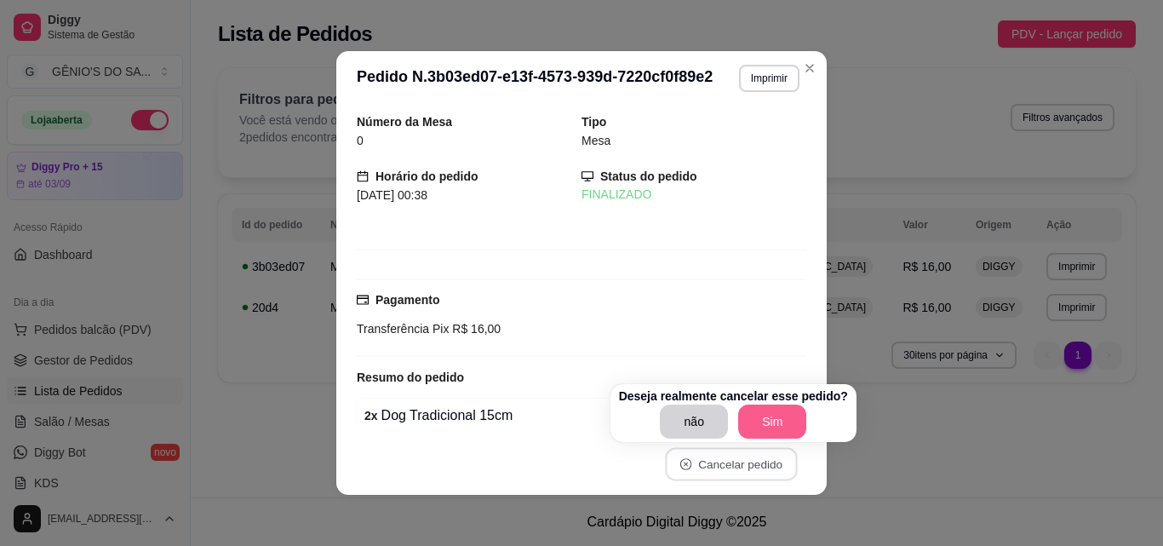
click at [756, 420] on button "Sim" at bounding box center [772, 422] width 68 height 34
click at [756, 420] on div "não Sim" at bounding box center [733, 422] width 229 height 34
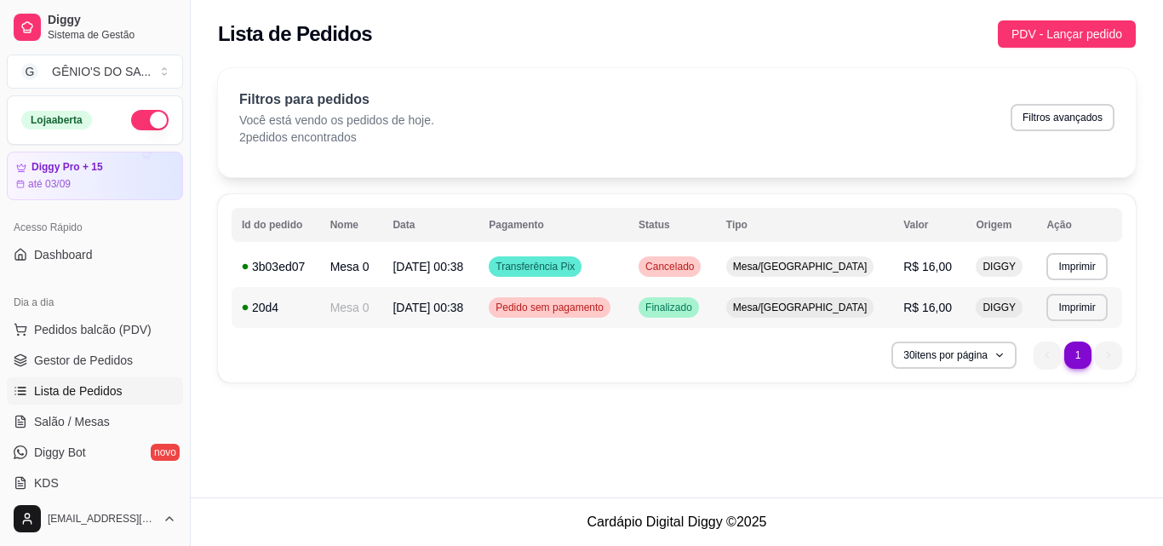
click at [879, 315] on td "Mesa/[GEOGRAPHIC_DATA]" at bounding box center [804, 307] width 177 height 41
click at [716, 314] on td "Finalizado" at bounding box center [673, 307] width 88 height 41
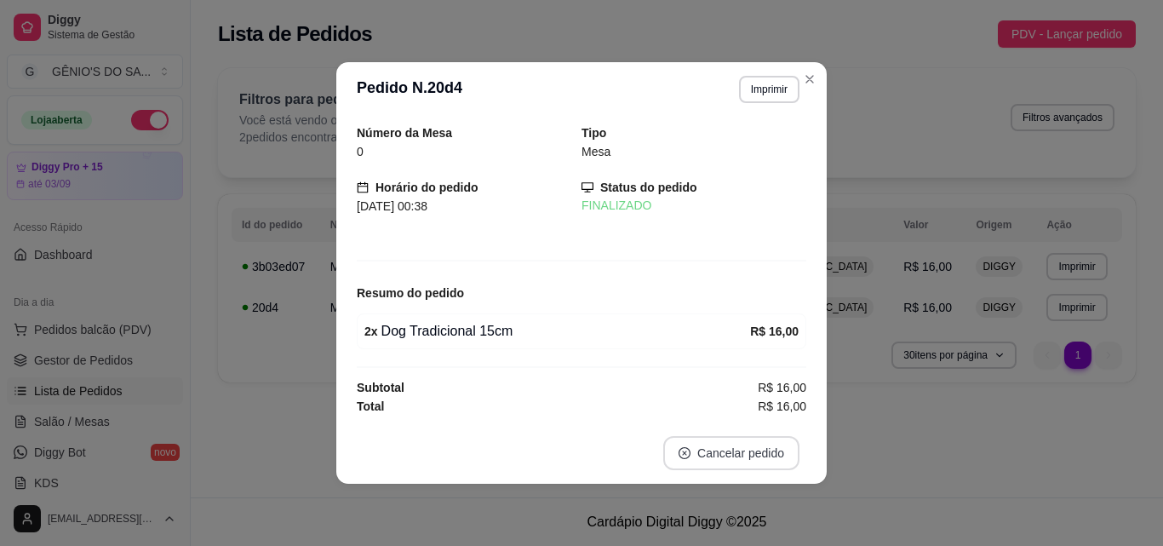
click at [766, 462] on button "Cancelar pedido" at bounding box center [731, 453] width 136 height 34
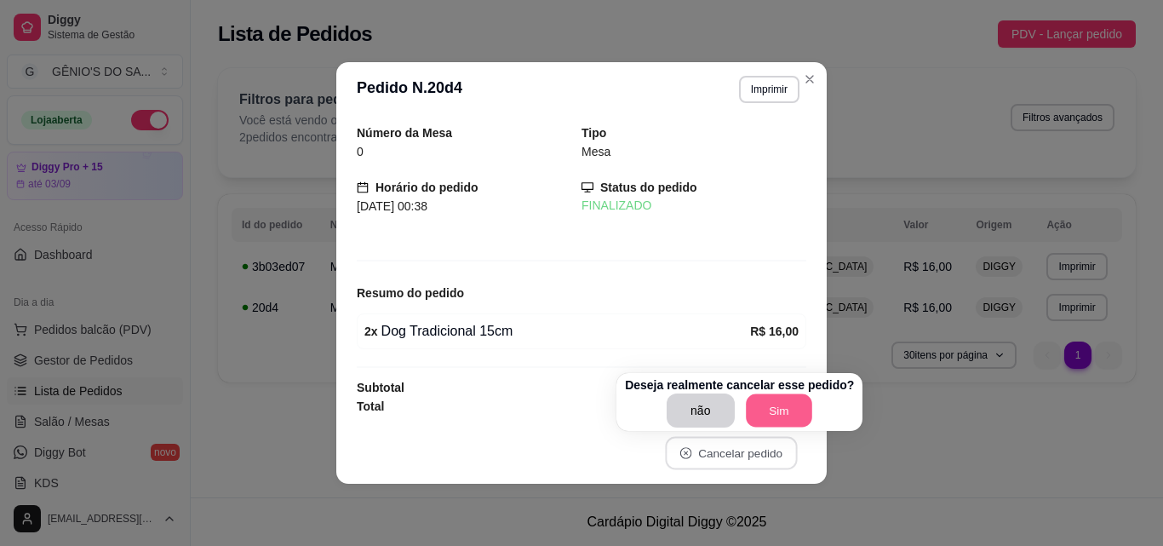
click at [764, 413] on button "Sim" at bounding box center [779, 410] width 66 height 33
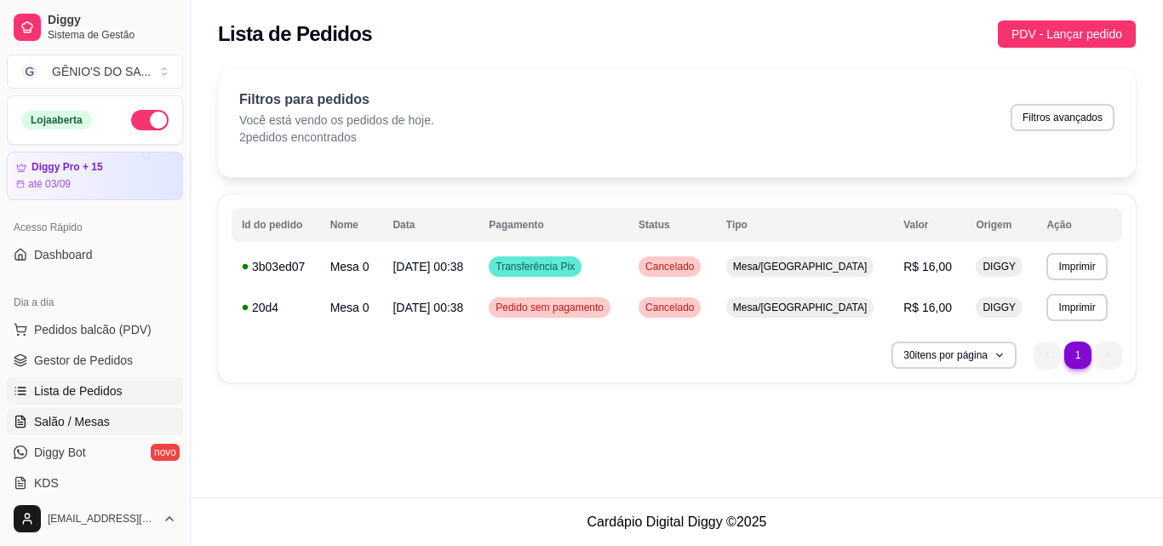
click at [94, 413] on span "Salão / Mesas" at bounding box center [72, 421] width 76 height 17
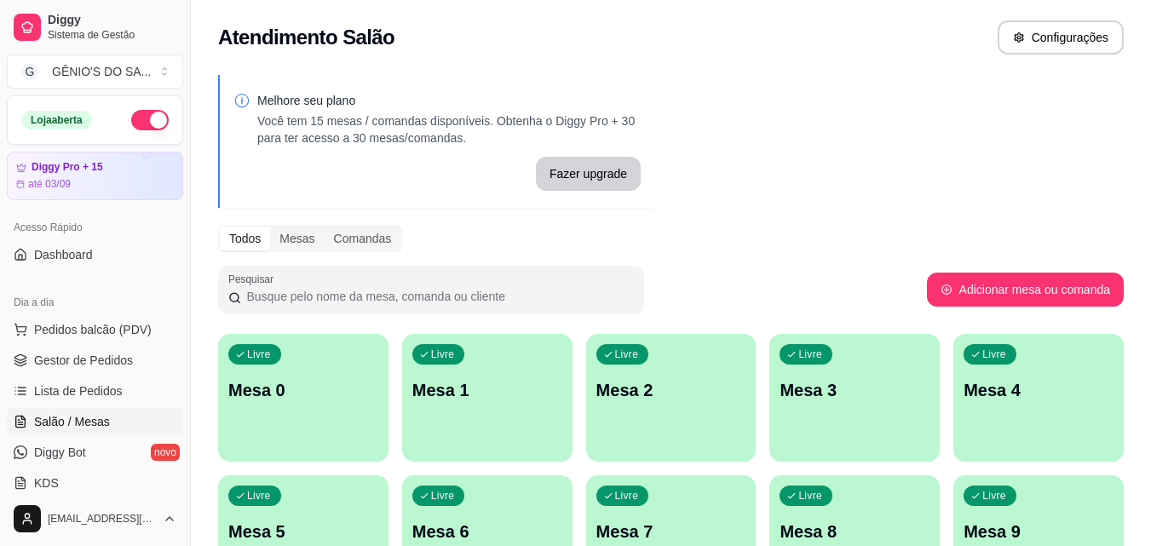
click at [295, 380] on p "Mesa 0" at bounding box center [303, 390] width 150 height 24
click at [345, 418] on div "Livre Mesa 0" at bounding box center [303, 387] width 170 height 107
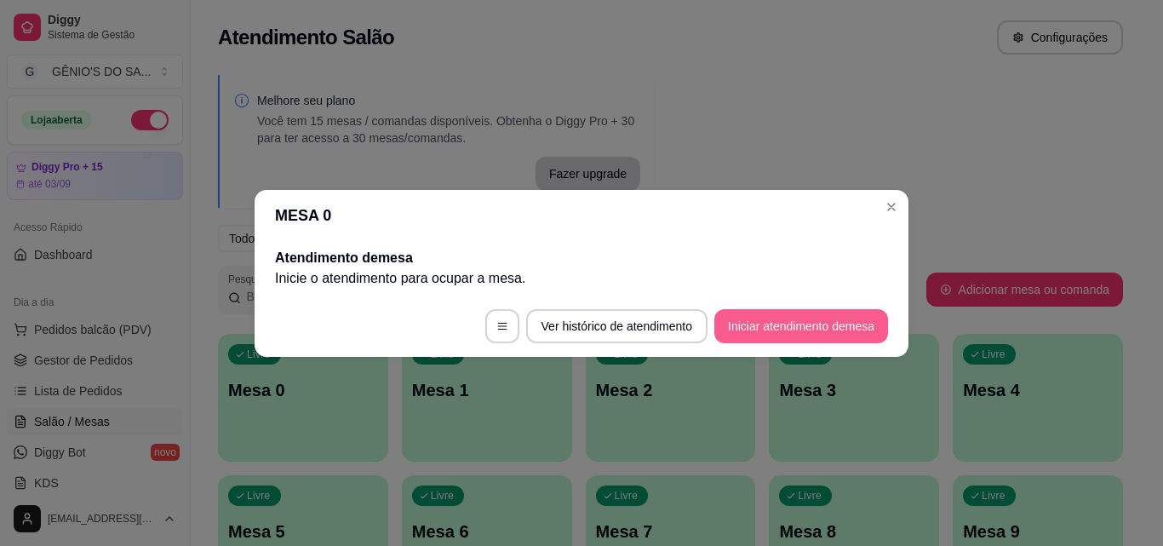
click at [812, 326] on button "Iniciar atendimento de mesa" at bounding box center [802, 326] width 174 height 34
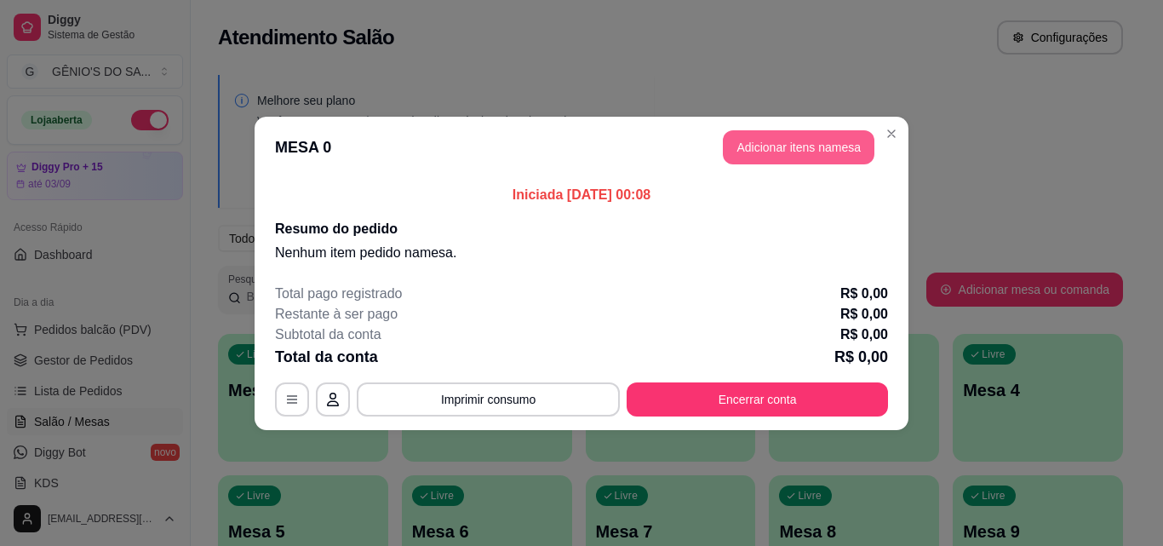
click at [753, 146] on button "Adicionar itens na mesa" at bounding box center [799, 147] width 152 height 34
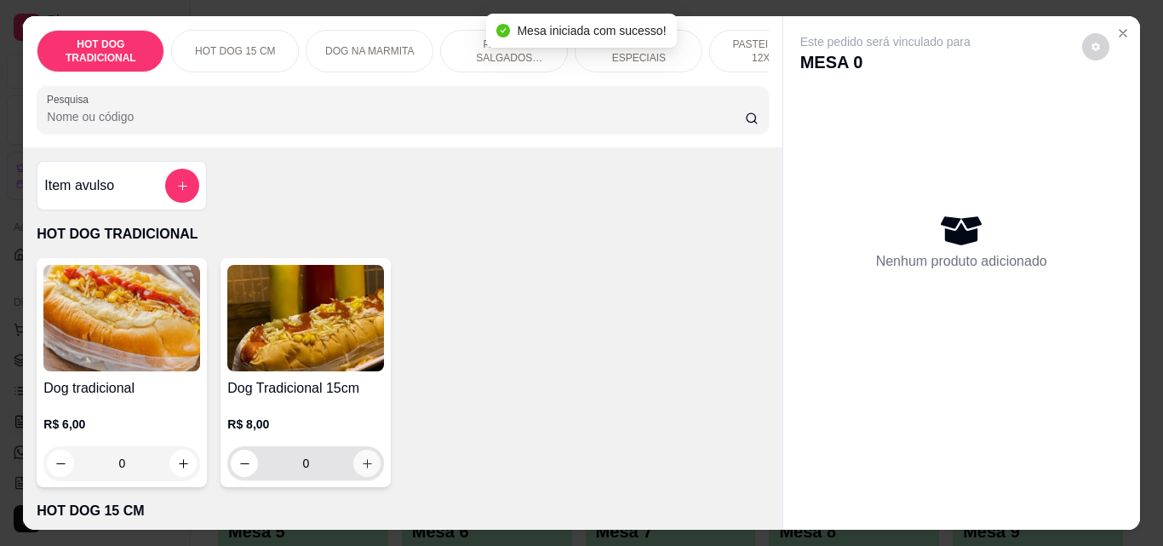
click at [363, 477] on button "increase-product-quantity" at bounding box center [366, 463] width 27 height 27
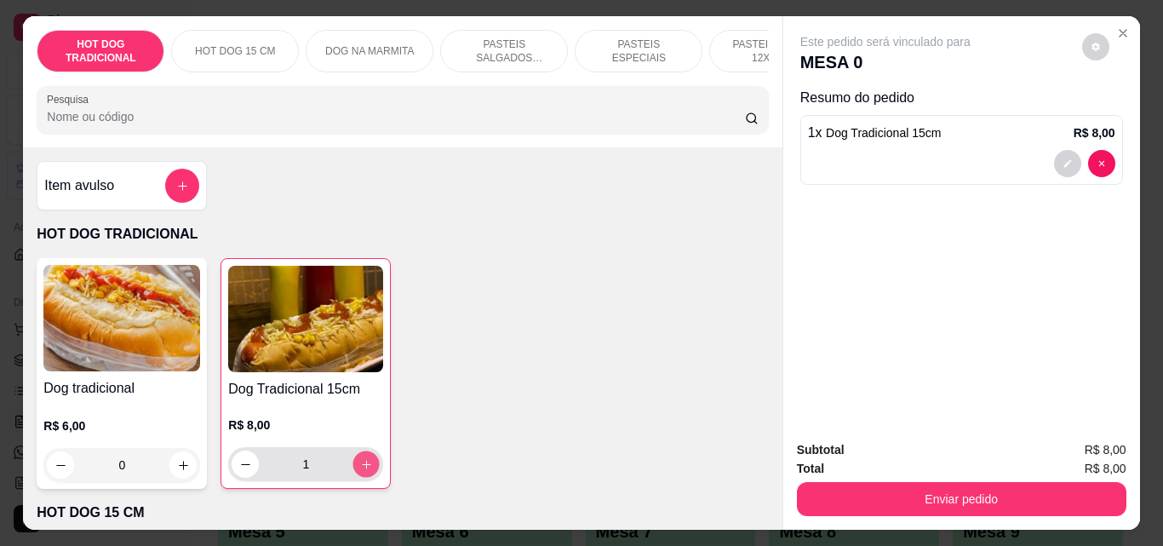
click at [363, 471] on icon "increase-product-quantity" at bounding box center [366, 464] width 13 height 13
type input "2"
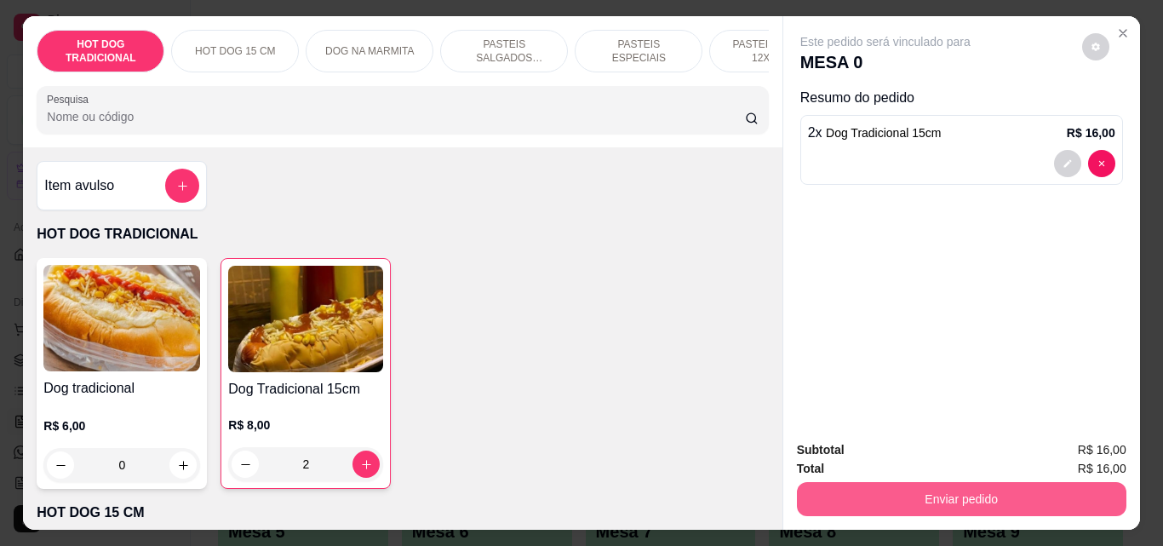
click at [858, 491] on button "Enviar pedido" at bounding box center [962, 499] width 330 height 34
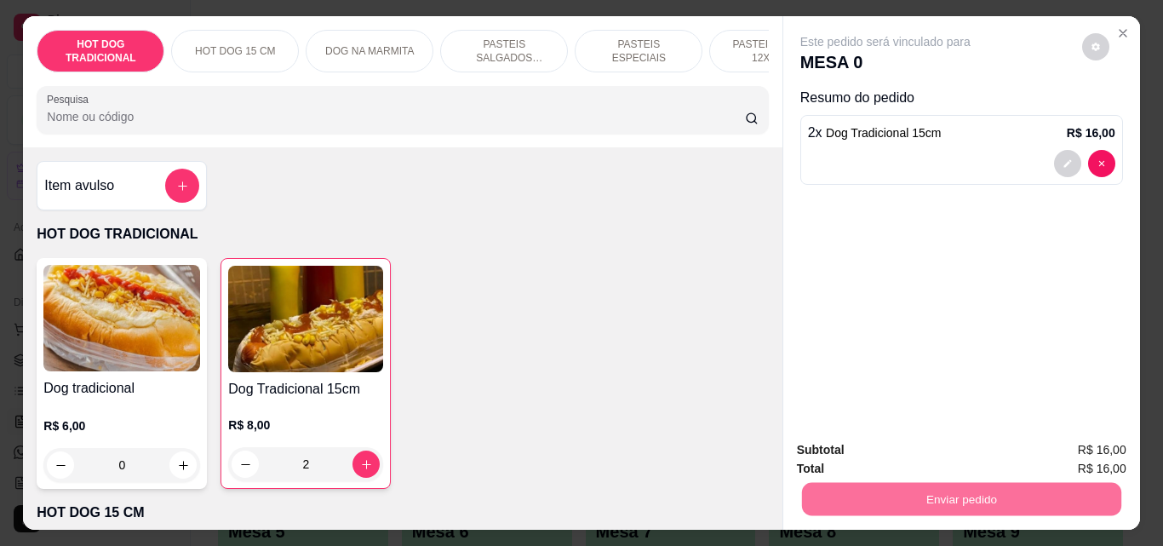
click at [874, 450] on button "Não registrar e enviar pedido" at bounding box center [905, 450] width 177 height 32
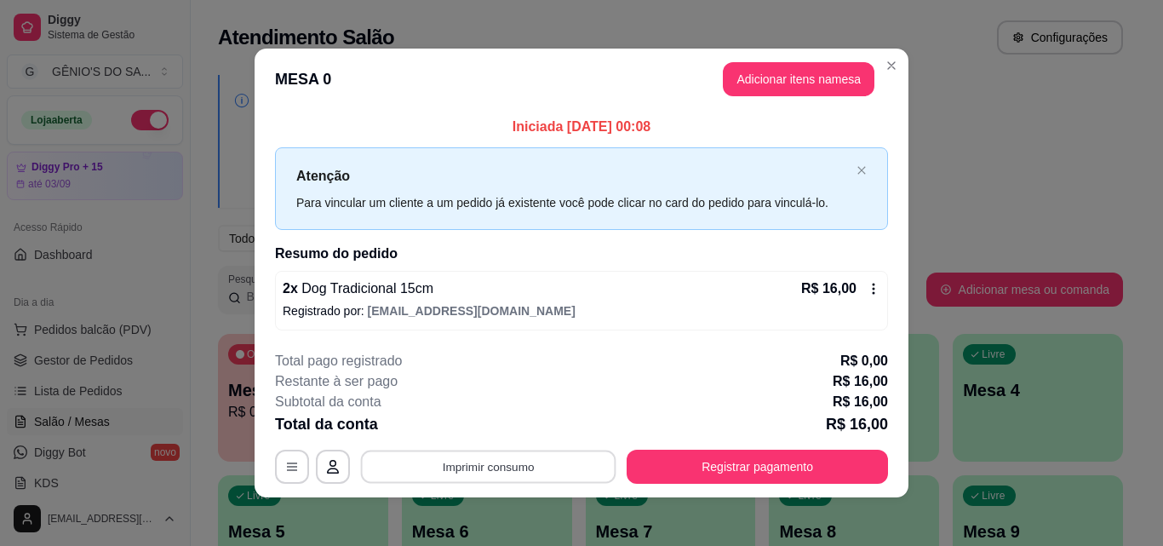
click at [479, 465] on button "Imprimir consumo" at bounding box center [489, 467] width 256 height 33
click at [485, 425] on button "Impressora" at bounding box center [487, 427] width 119 height 26
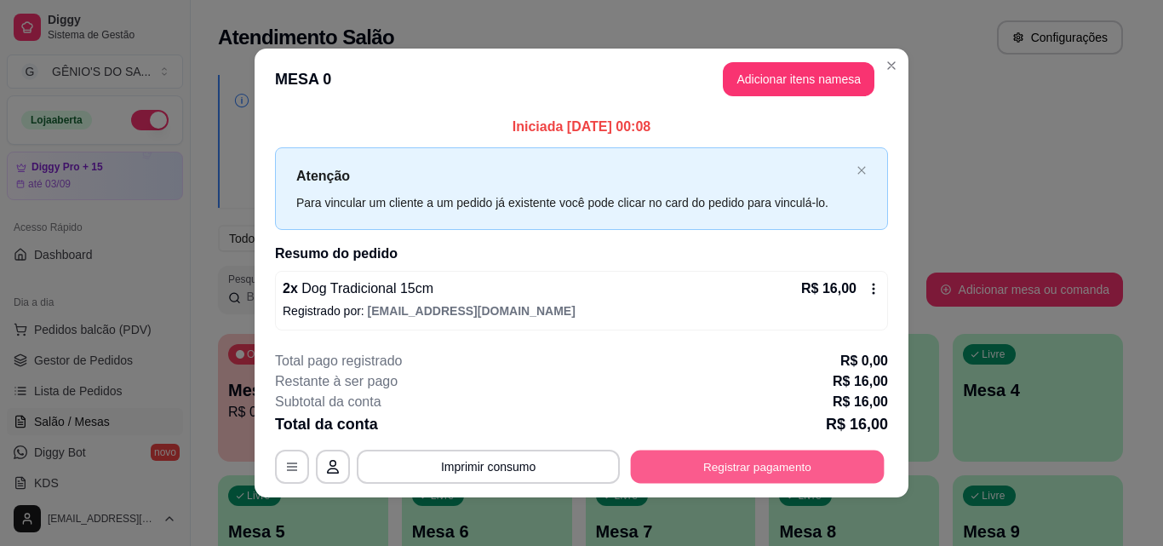
click at [677, 461] on button "Registrar pagamento" at bounding box center [758, 467] width 254 height 33
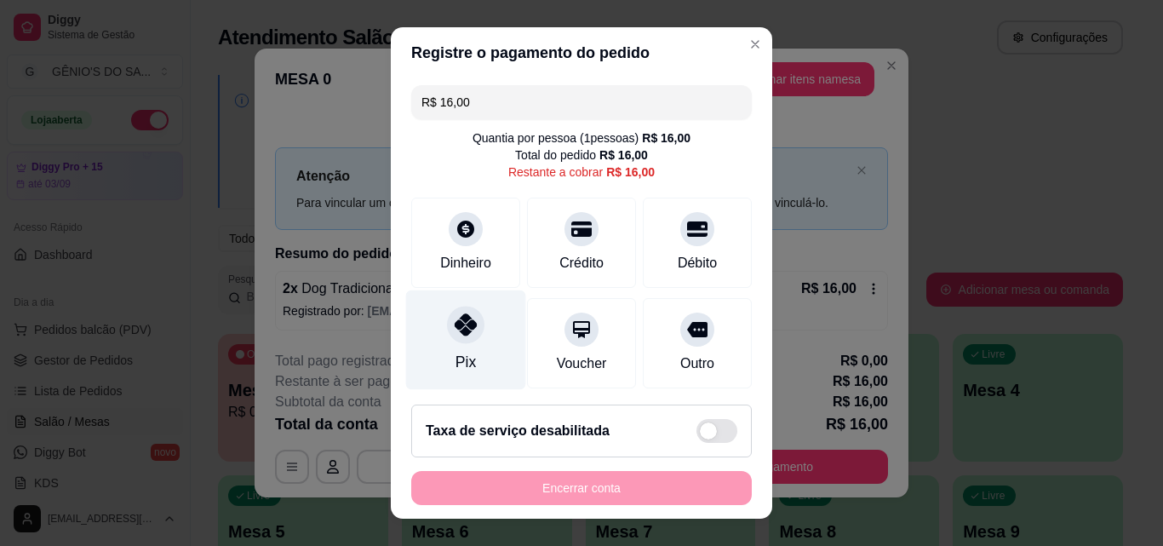
click at [482, 333] on div "Pix" at bounding box center [466, 340] width 120 height 100
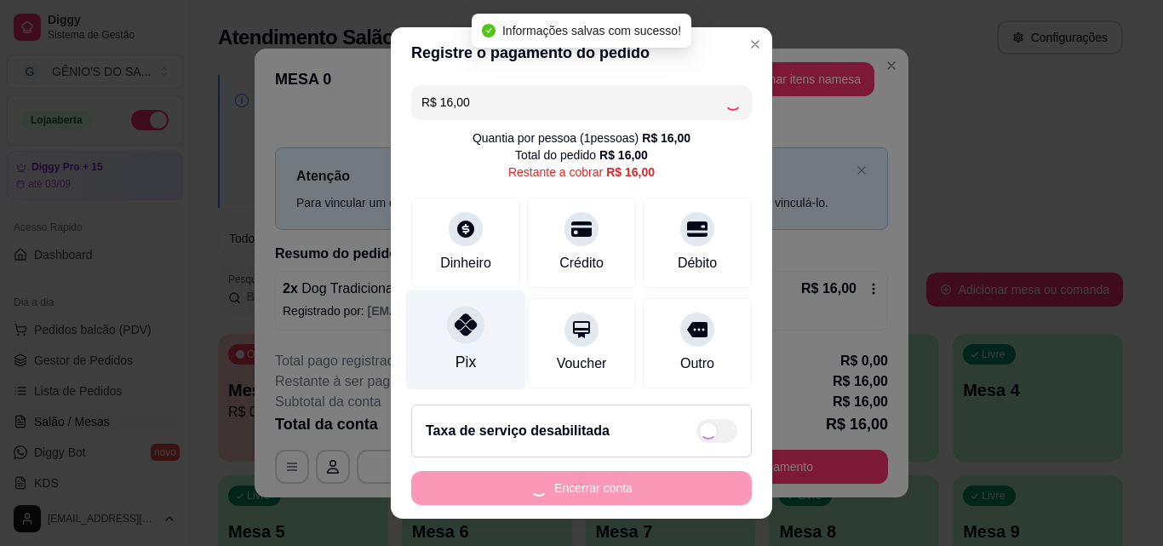
type input "R$ 0,00"
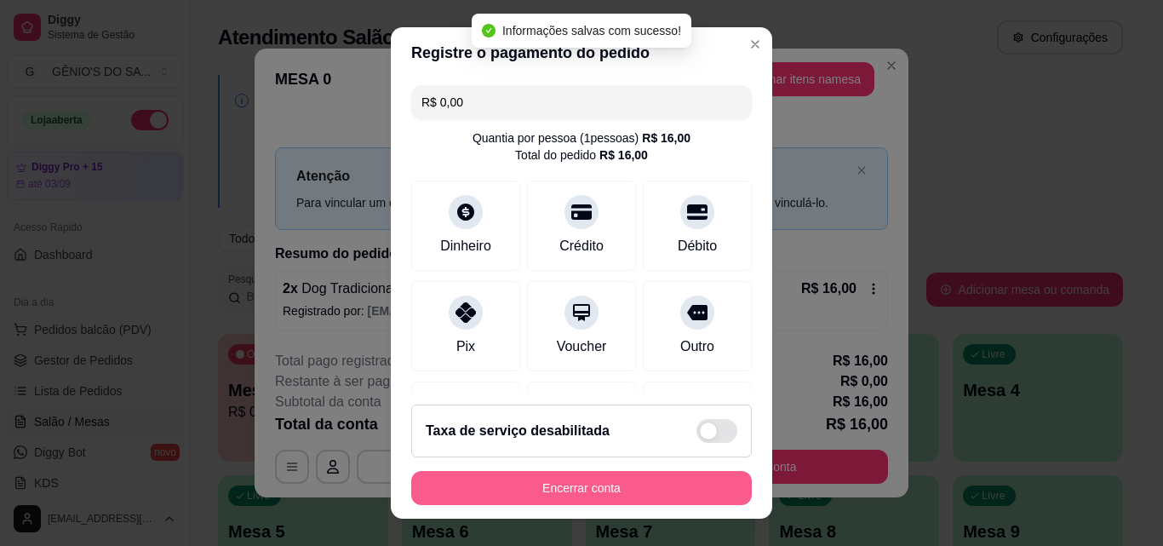
click at [520, 479] on button "Encerrar conta" at bounding box center [581, 488] width 341 height 34
